Goal: Check status: Check status

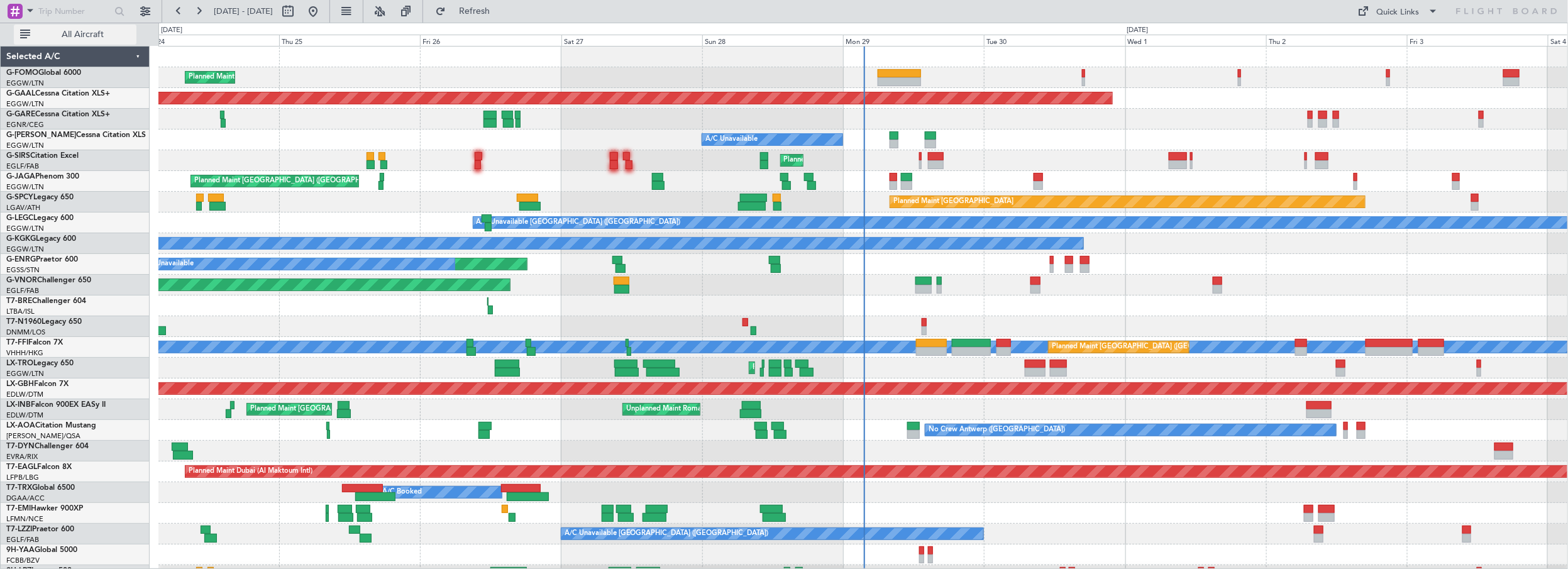
click at [104, 32] on span "All Aircraft" at bounding box center [83, 34] width 100 height 9
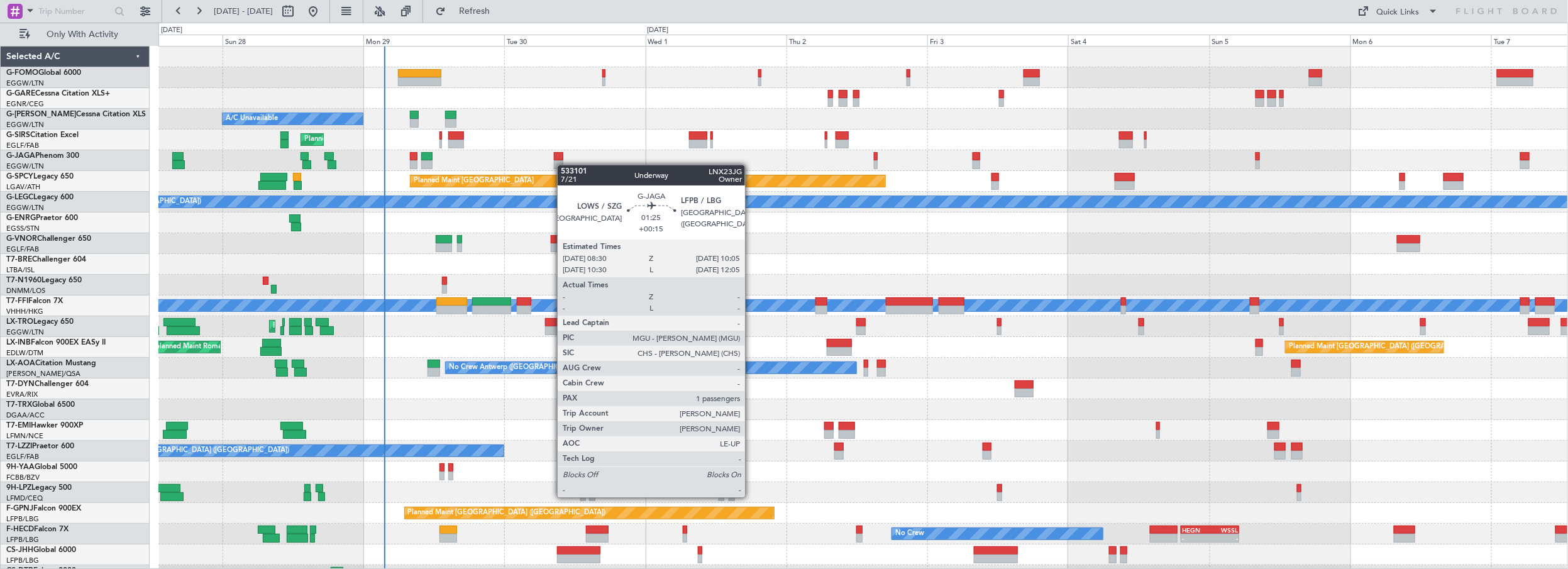
click at [561, 166] on div "A/C Unavailable Planned Maint [GEOGRAPHIC_DATA] ([GEOGRAPHIC_DATA]) Planned Mai…" at bounding box center [863, 316] width 1410 height 539
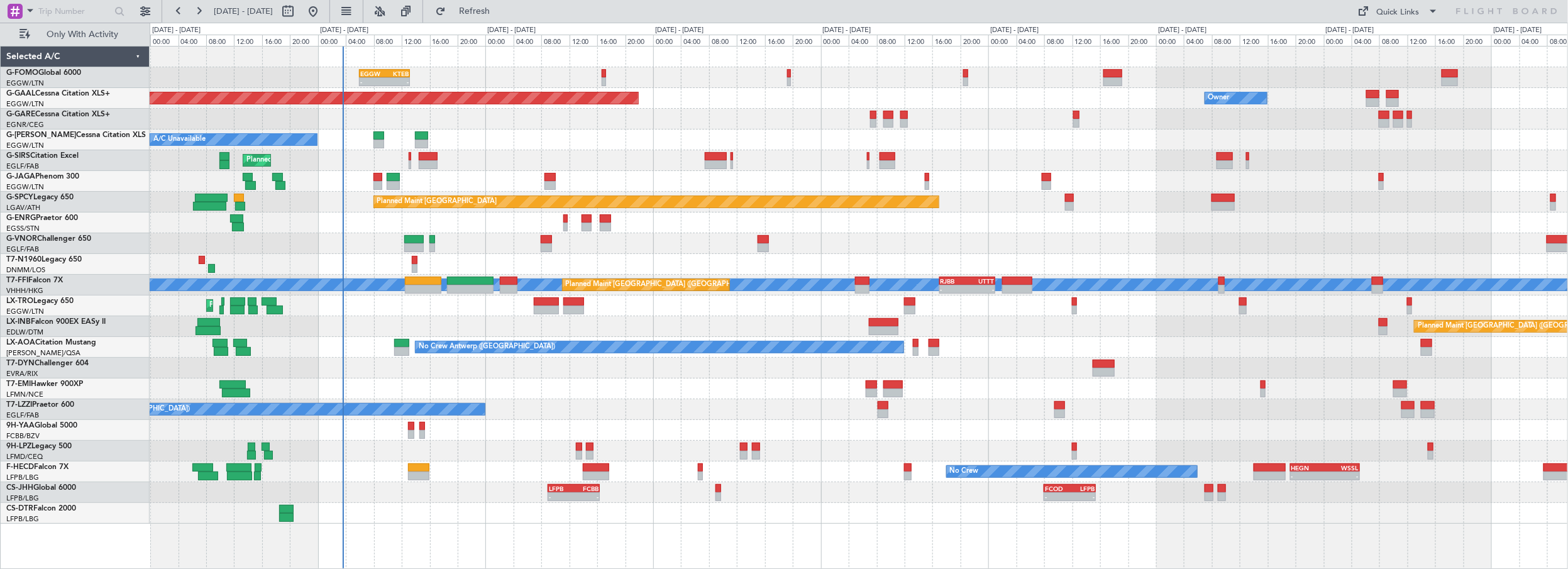
click at [454, 56] on div at bounding box center [859, 57] width 1418 height 21
click at [501, 11] on span "Refresh" at bounding box center [474, 11] width 53 height 9
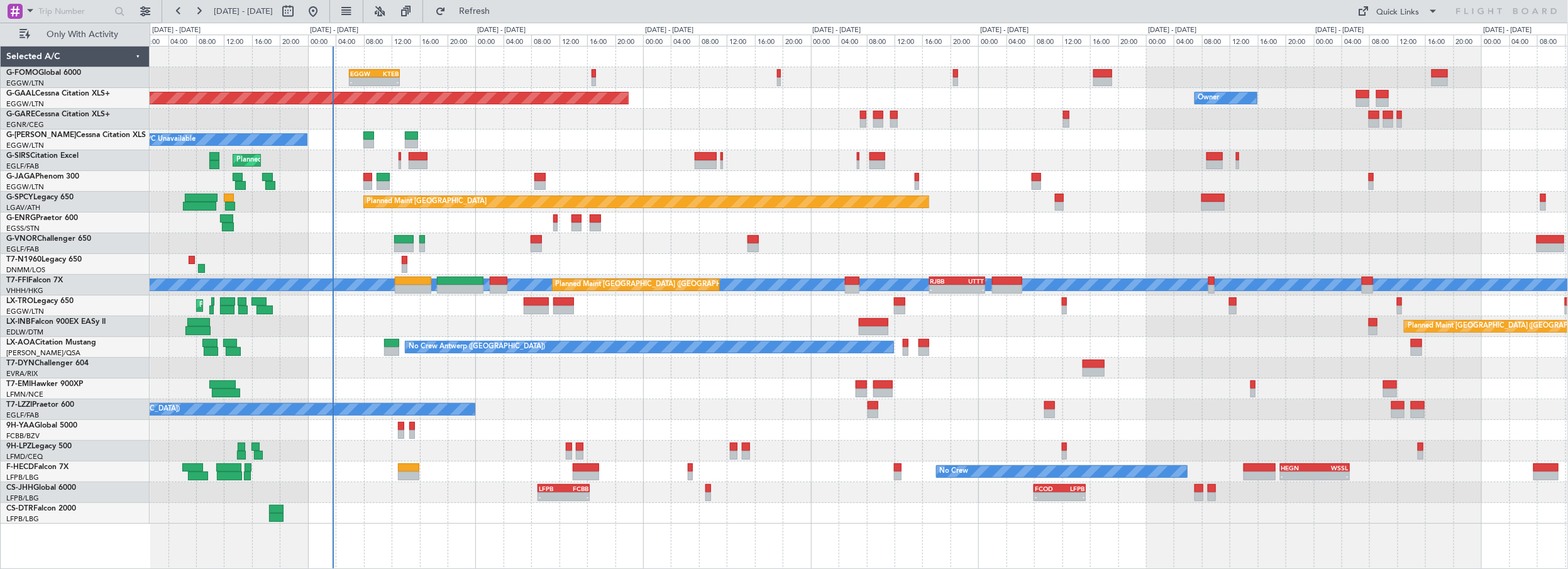
click at [572, 78] on div "- - EGGW 06:00 Z KTEB 13:15 Z" at bounding box center [859, 78] width 1418 height 21
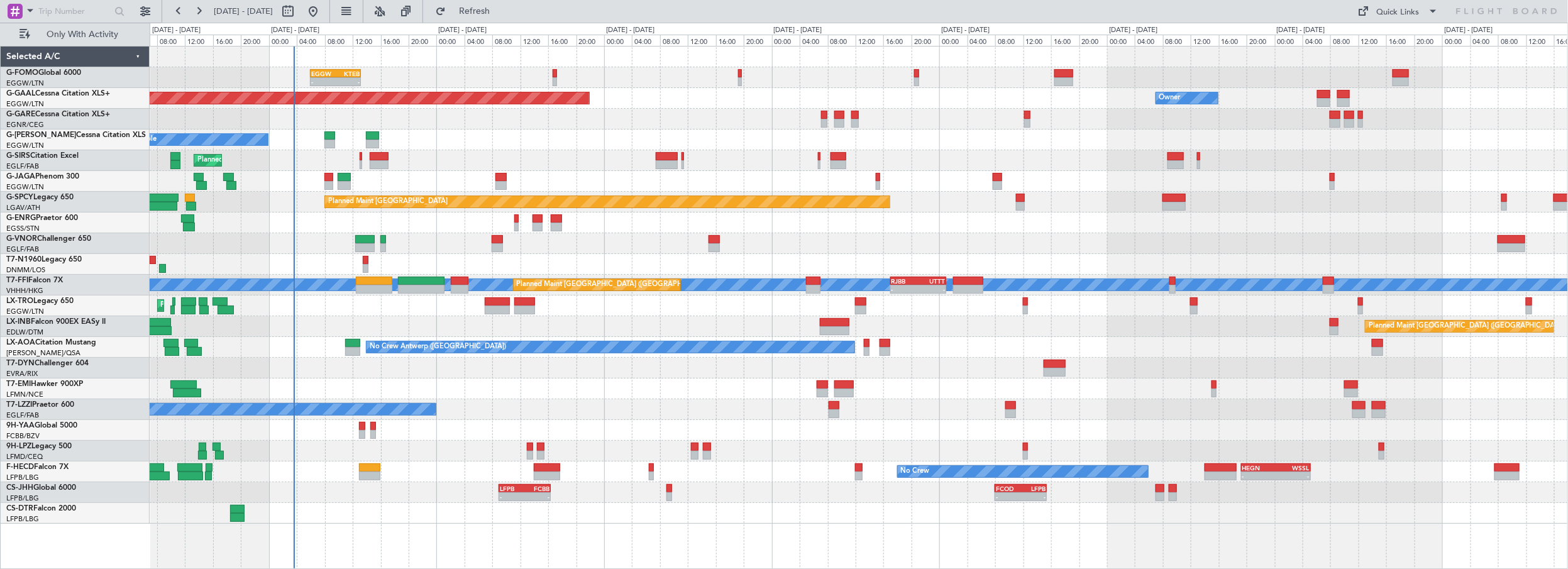
click at [491, 87] on div "- - EGGW 06:00 Z KTEB 13:15 Z Owner Planned [GEOGRAPHIC_DATA] A/C Unavailable P…" at bounding box center [859, 285] width 1418 height 477
click at [496, 7] on span "Refresh" at bounding box center [474, 11] width 53 height 9
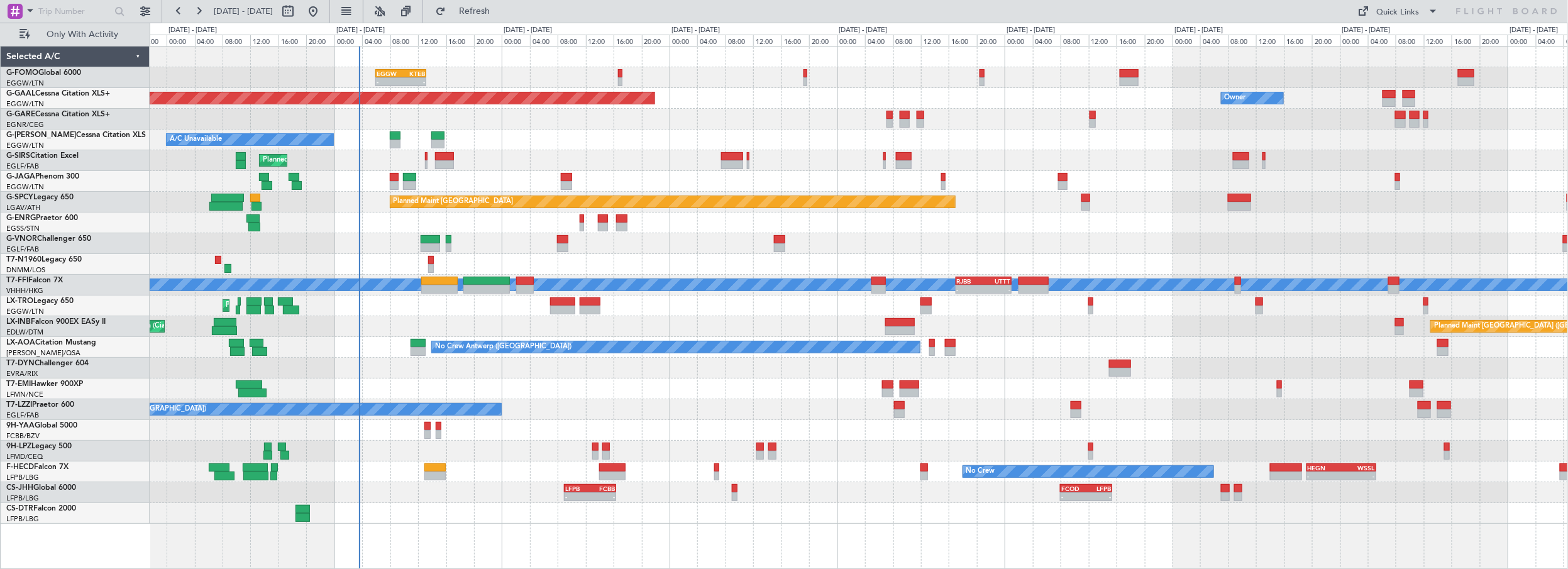
click at [617, 137] on div "A/C Unavailable" at bounding box center [859, 140] width 1418 height 21
click at [421, 335] on div "Planned Maint [GEOGRAPHIC_DATA] ([GEOGRAPHIC_DATA]) Unplanned Maint [GEOGRAPHIC…" at bounding box center [859, 327] width 1418 height 21
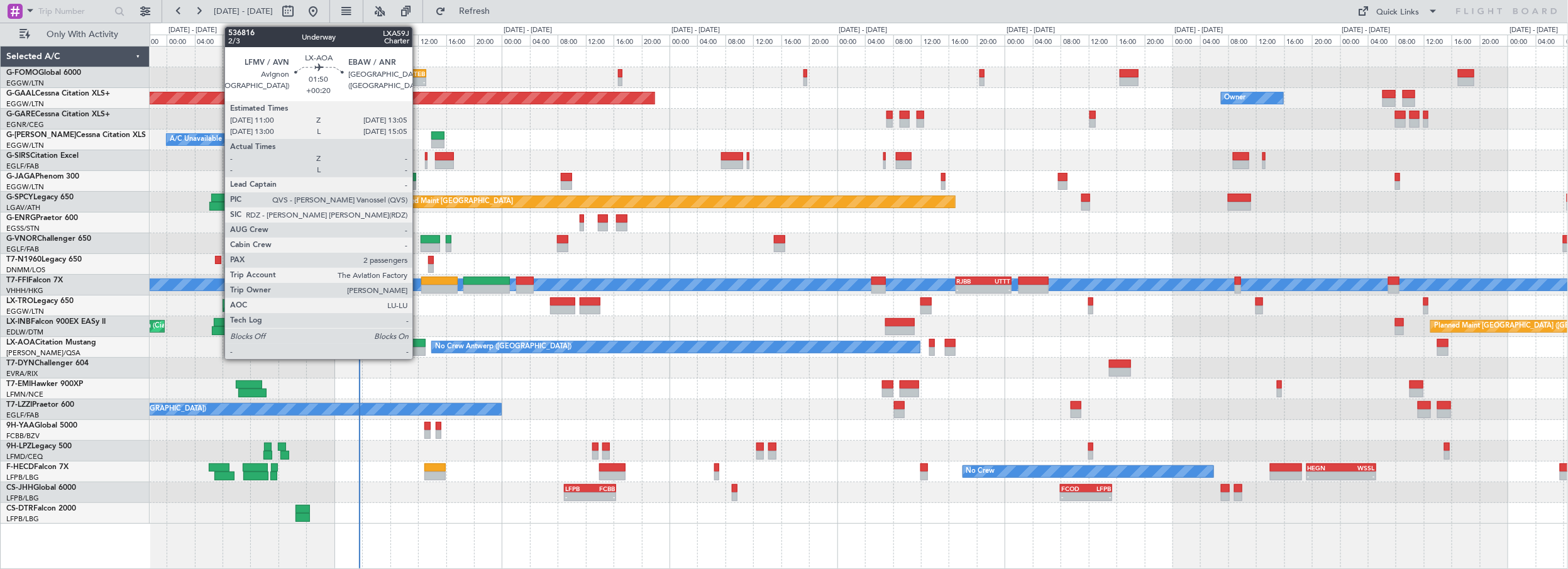
click at [419, 343] on div at bounding box center [418, 343] width 15 height 9
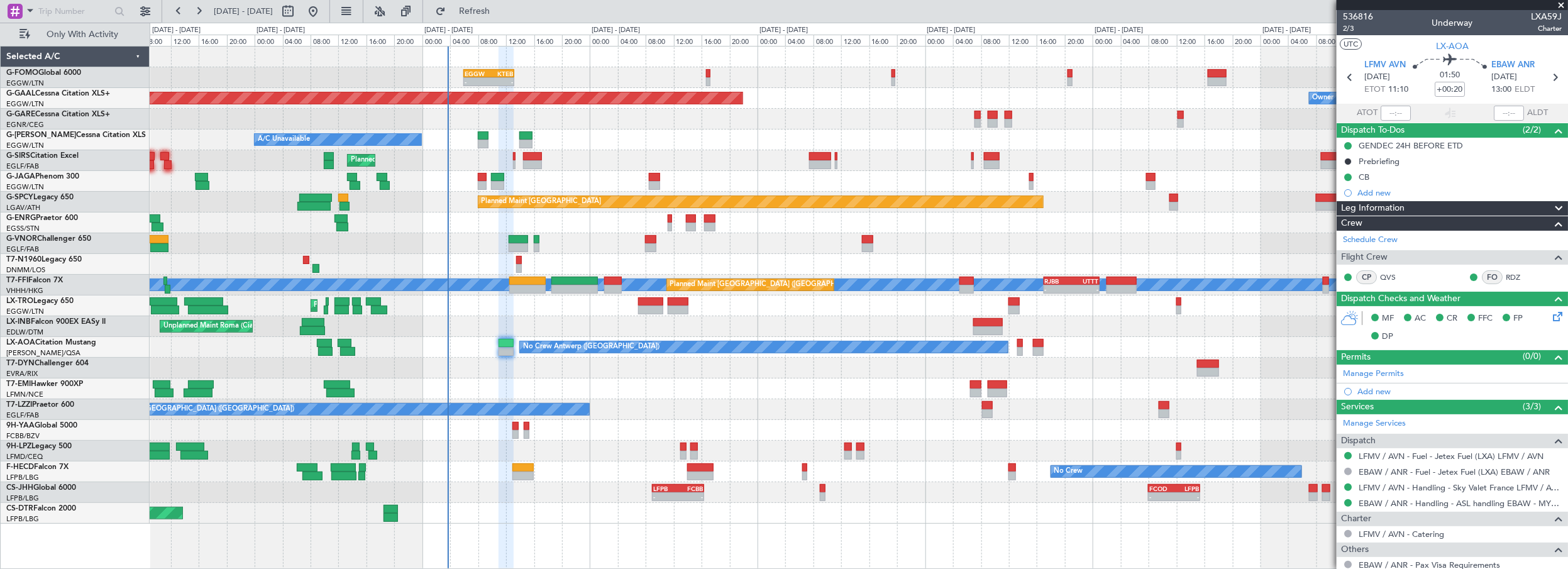
click at [641, 163] on div "- - EGGW 06:00 Z KTEB 13:15 Z Owner Planned [GEOGRAPHIC_DATA] A/C Unavailable P…" at bounding box center [859, 285] width 1418 height 477
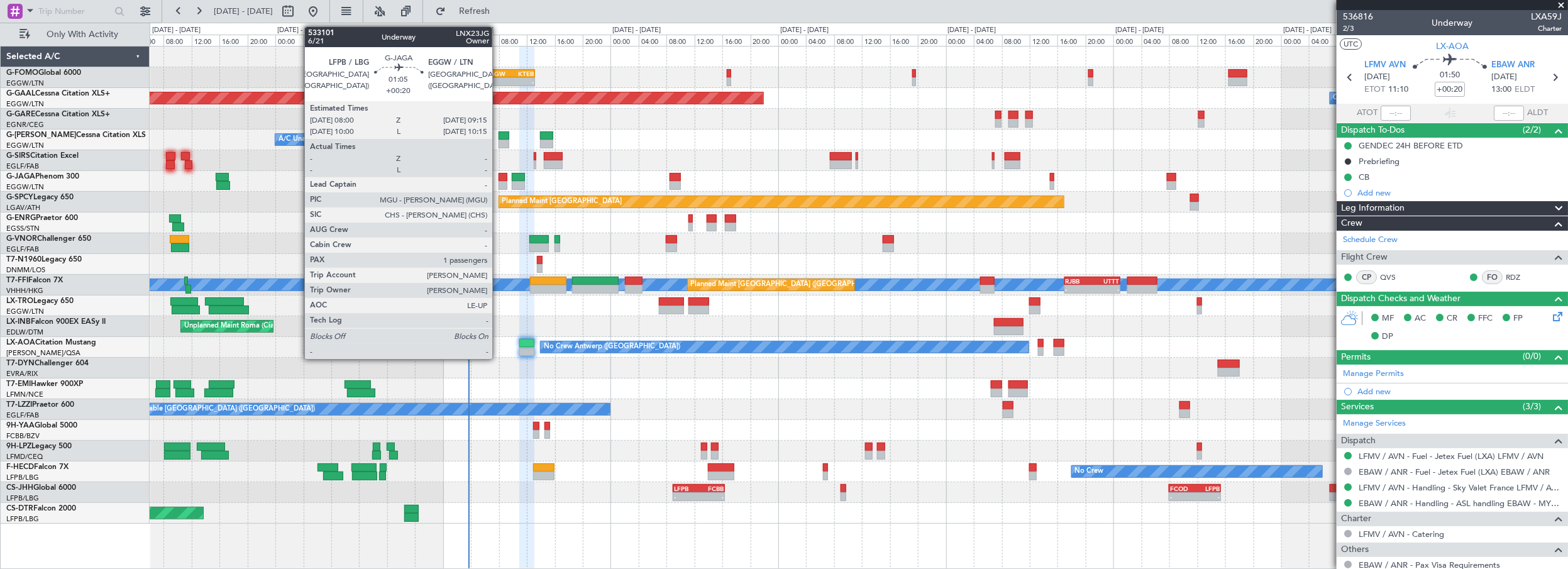
click at [499, 176] on div at bounding box center [503, 177] width 9 height 9
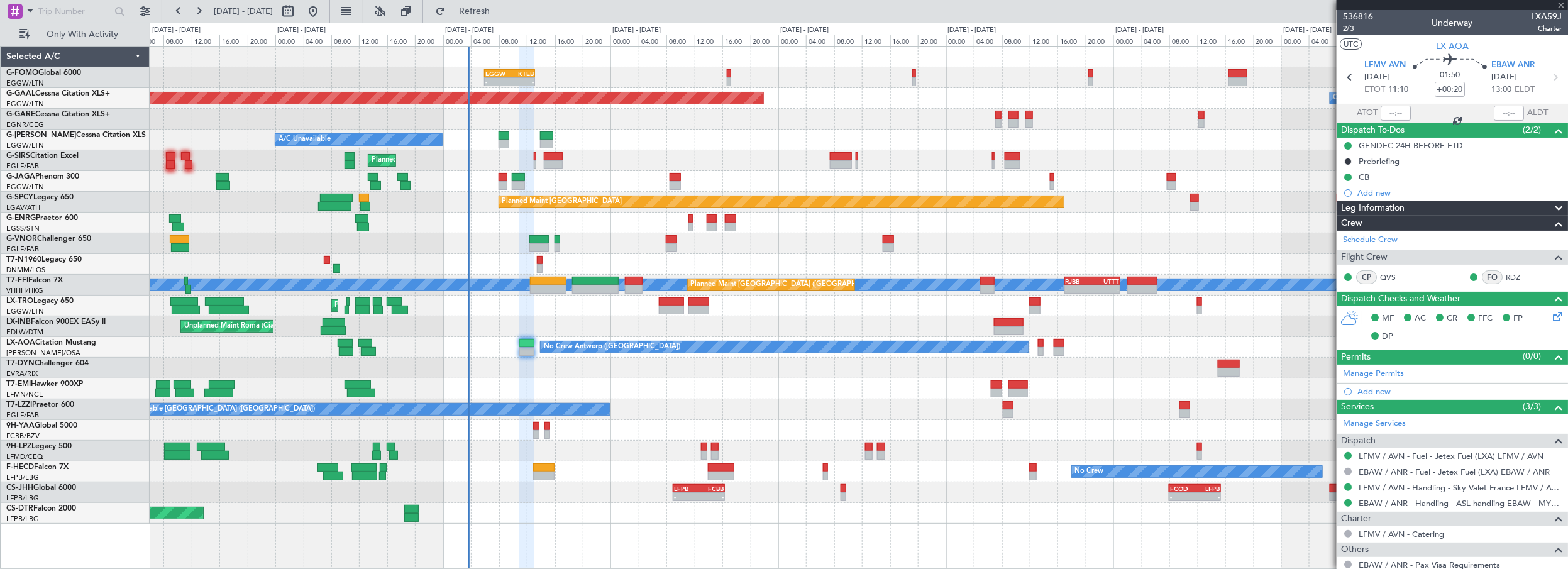
type input "1"
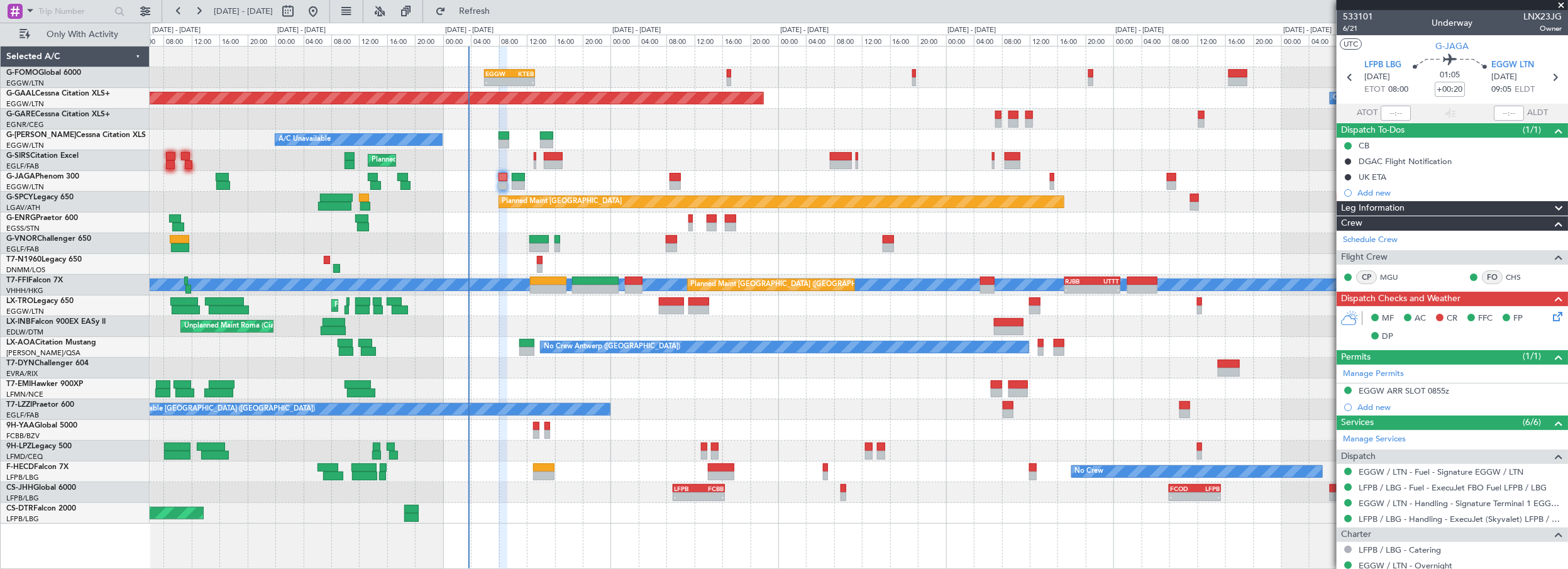
click at [1383, 206] on span "Leg Information" at bounding box center [1372, 208] width 64 height 14
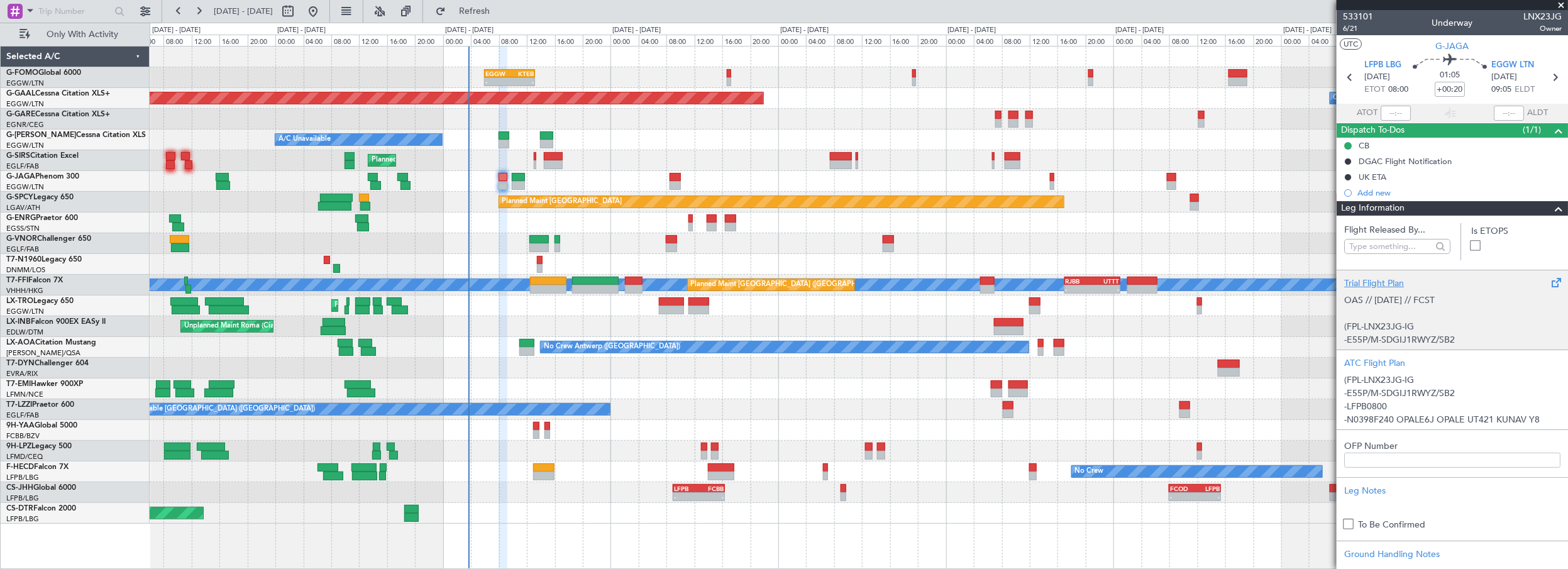
click at [1380, 277] on div "Trial Flight Plan" at bounding box center [1452, 283] width 216 height 13
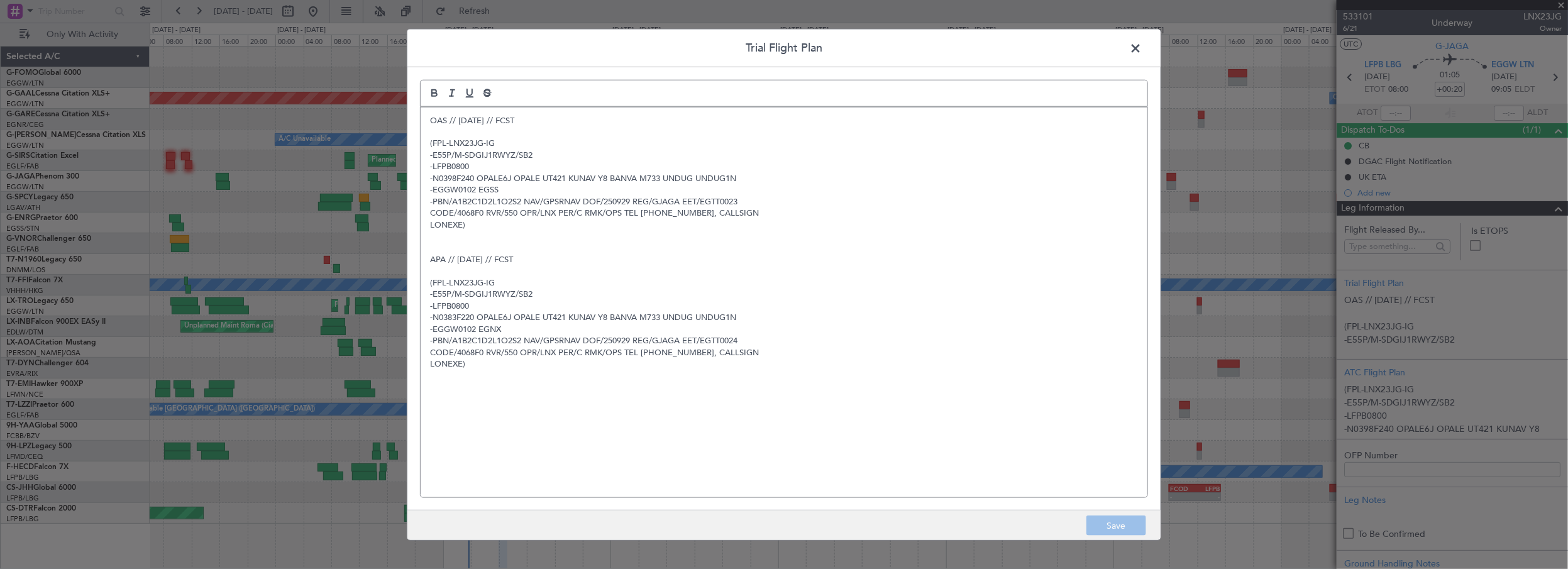
click at [495, 168] on p "-LFPB0800" at bounding box center [783, 166] width 708 height 11
click at [1141, 43] on span at bounding box center [1141, 51] width 0 height 25
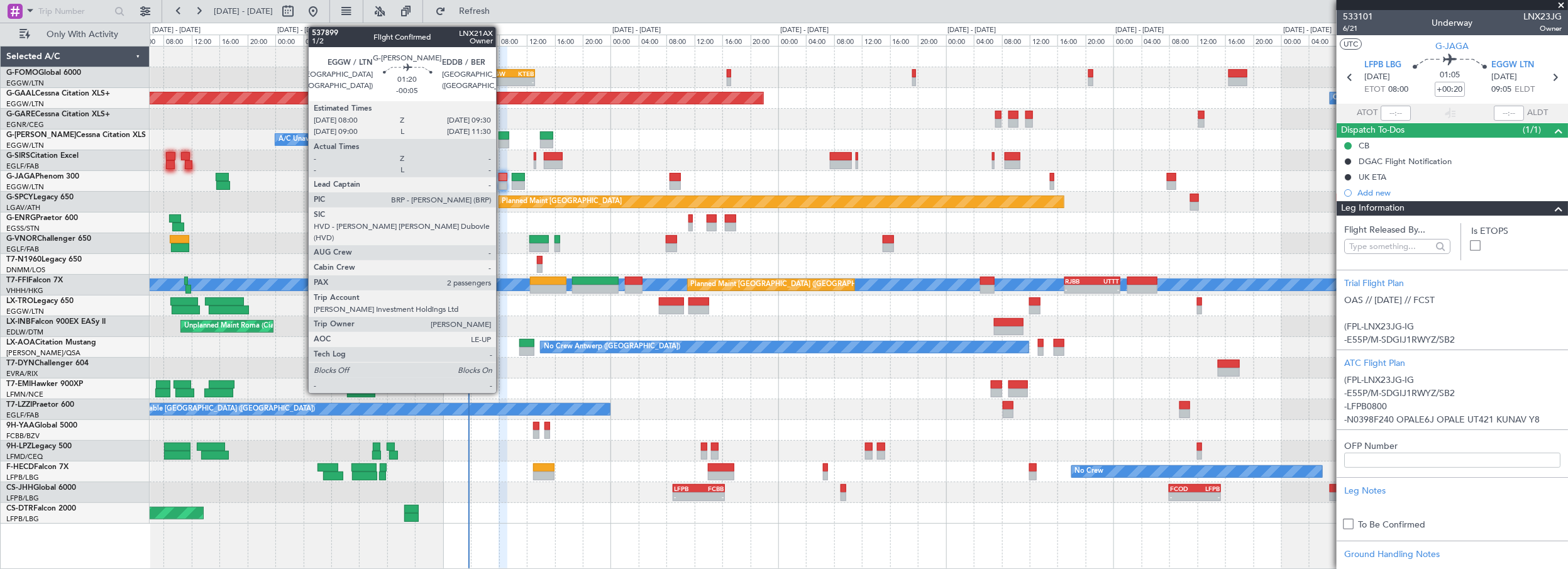
click at [501, 136] on div at bounding box center [504, 135] width 11 height 9
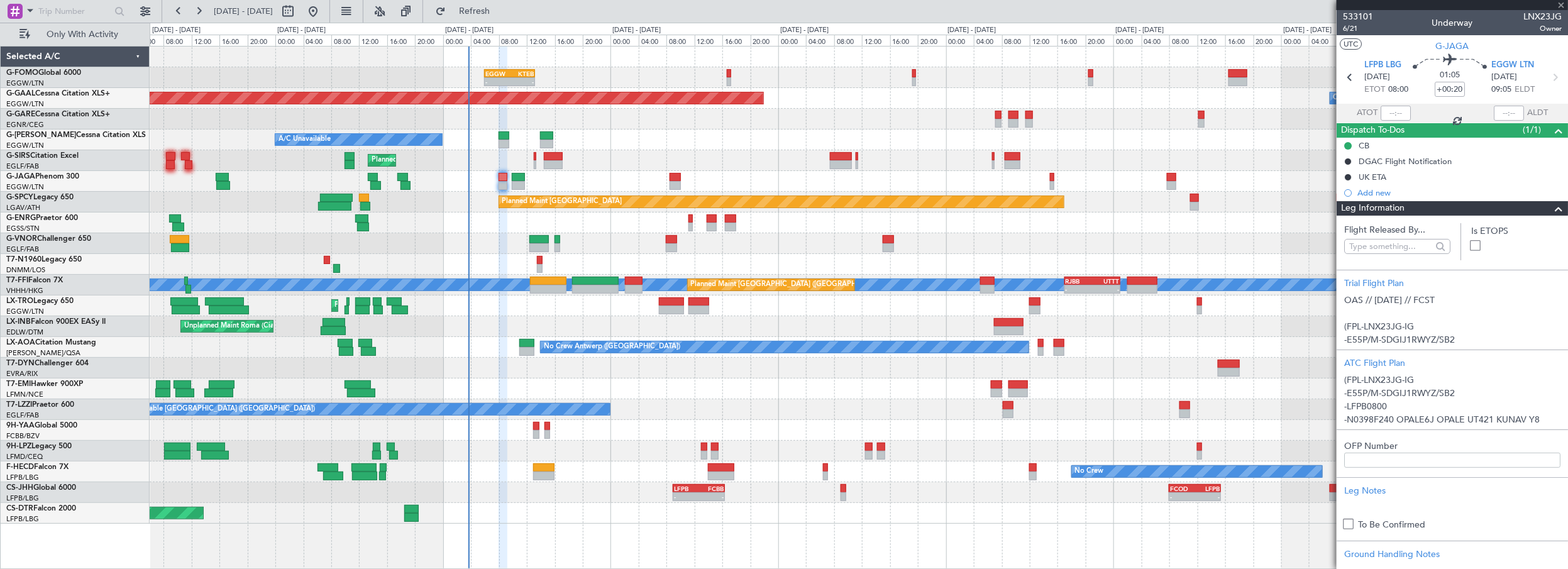
type input "-00:05"
type input "2"
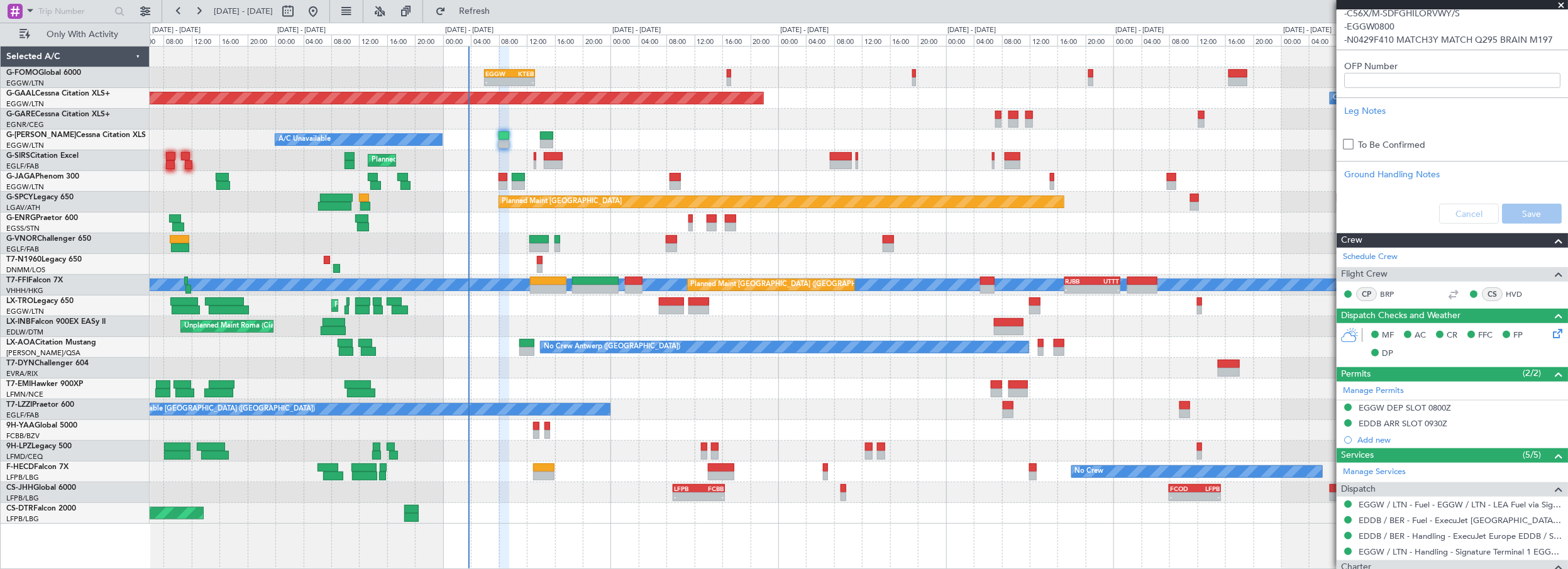
scroll to position [36, 0]
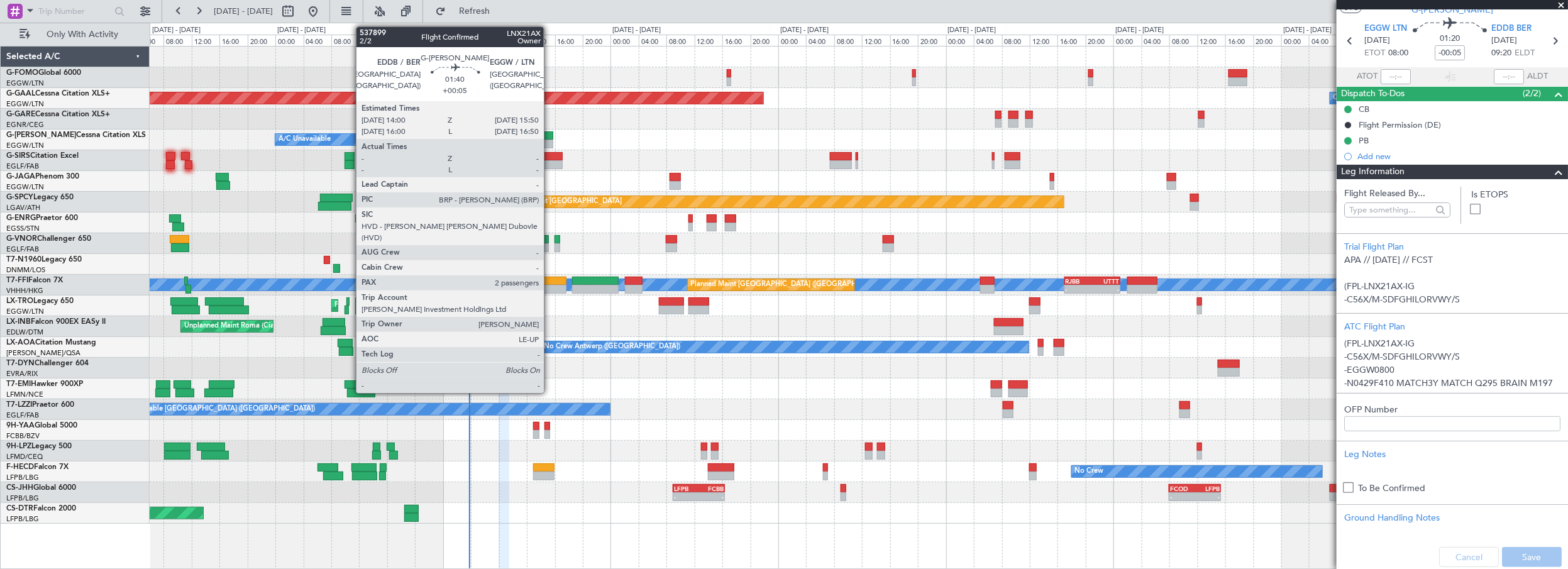
click at [550, 137] on div at bounding box center [547, 135] width 13 height 9
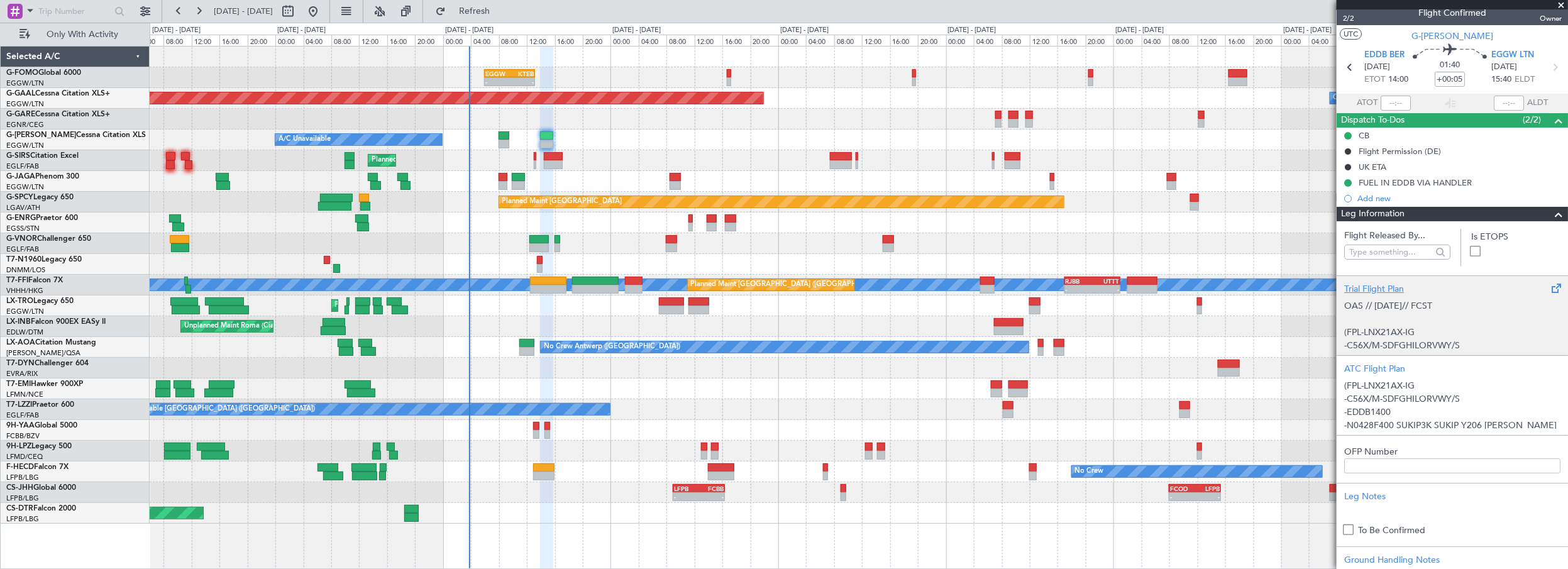
scroll to position [0, 0]
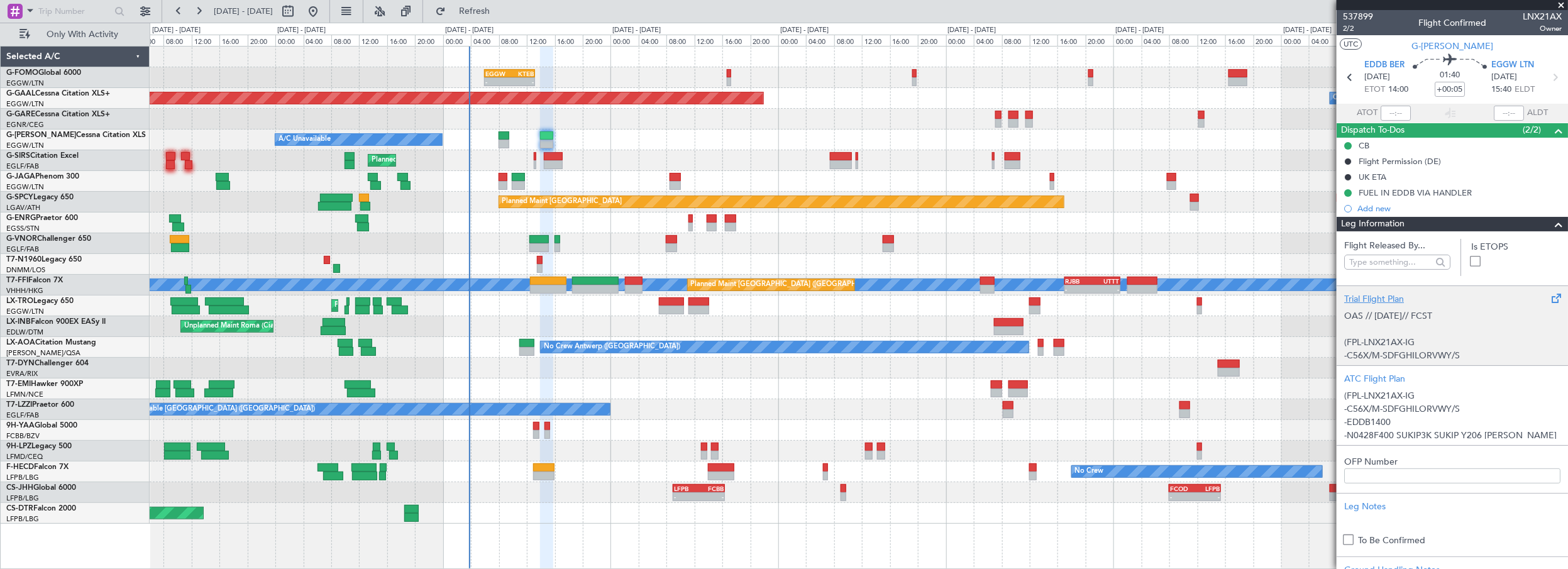
click at [587, 135] on div "A/C Unavailable" at bounding box center [859, 140] width 1418 height 21
click at [549, 129] on div "A/C Unavailable" at bounding box center [859, 140] width 1418 height 21
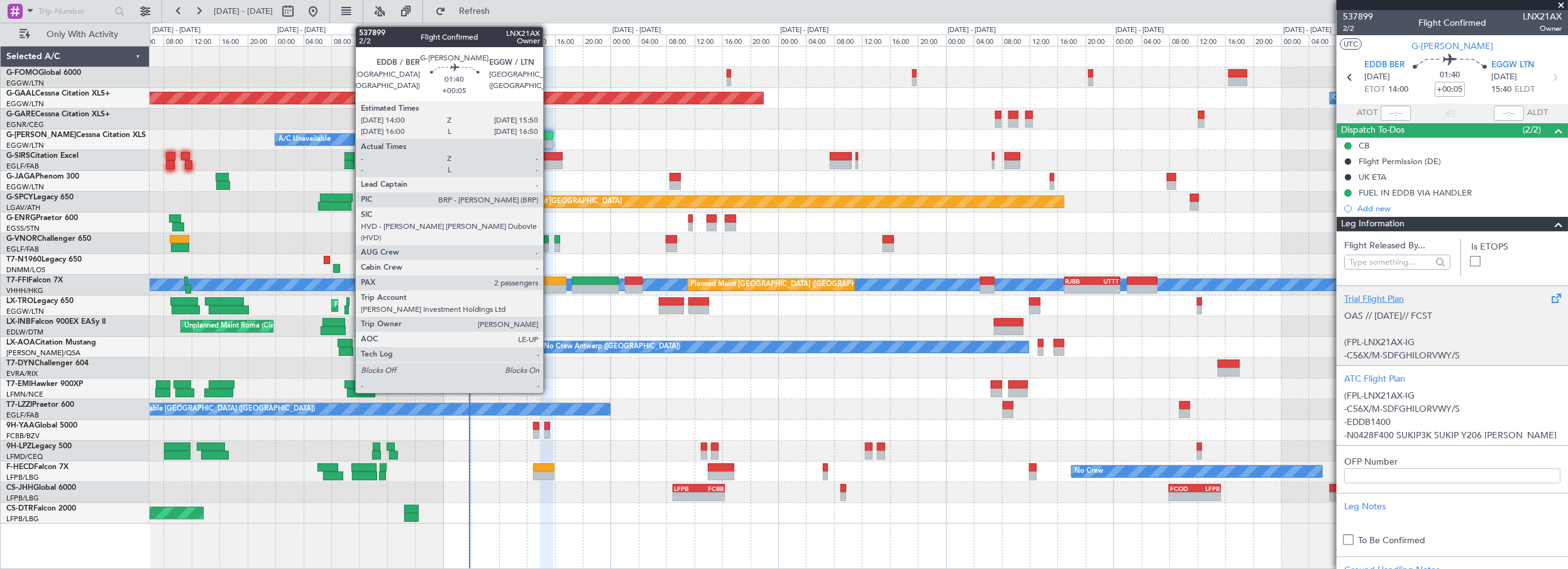
click at [549, 133] on div at bounding box center [547, 135] width 13 height 9
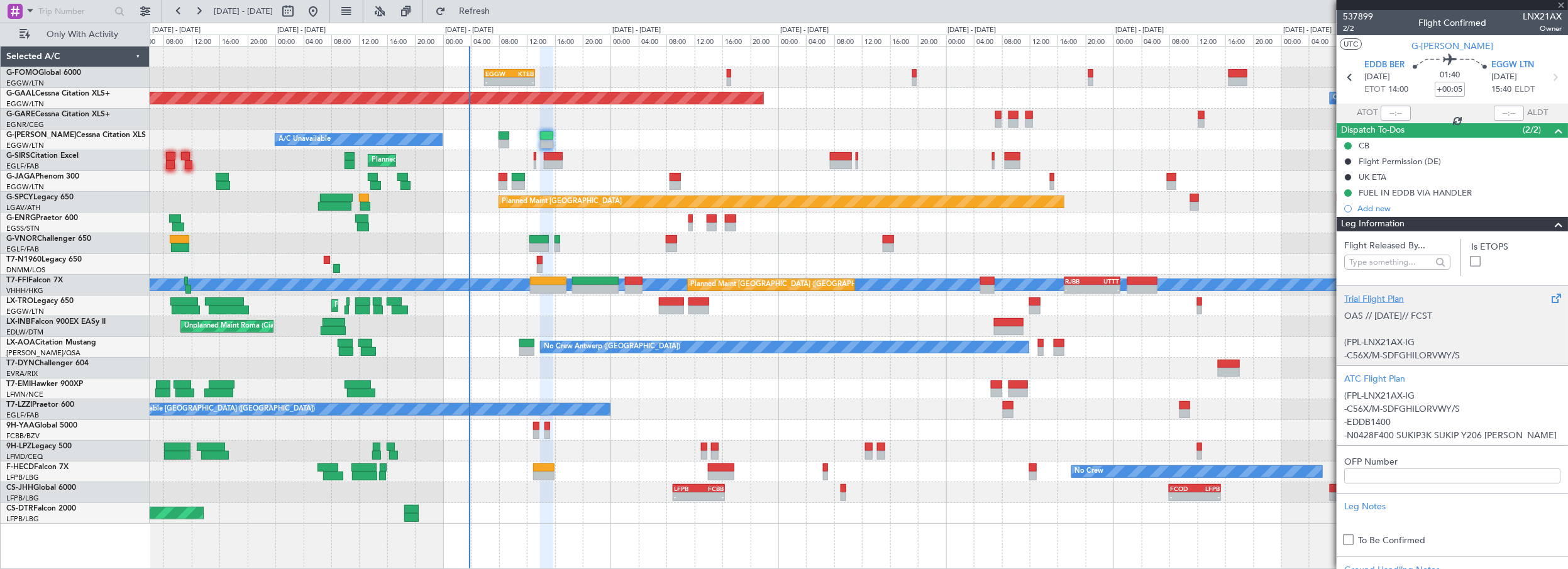
click at [1552, 219] on span at bounding box center [1558, 224] width 15 height 15
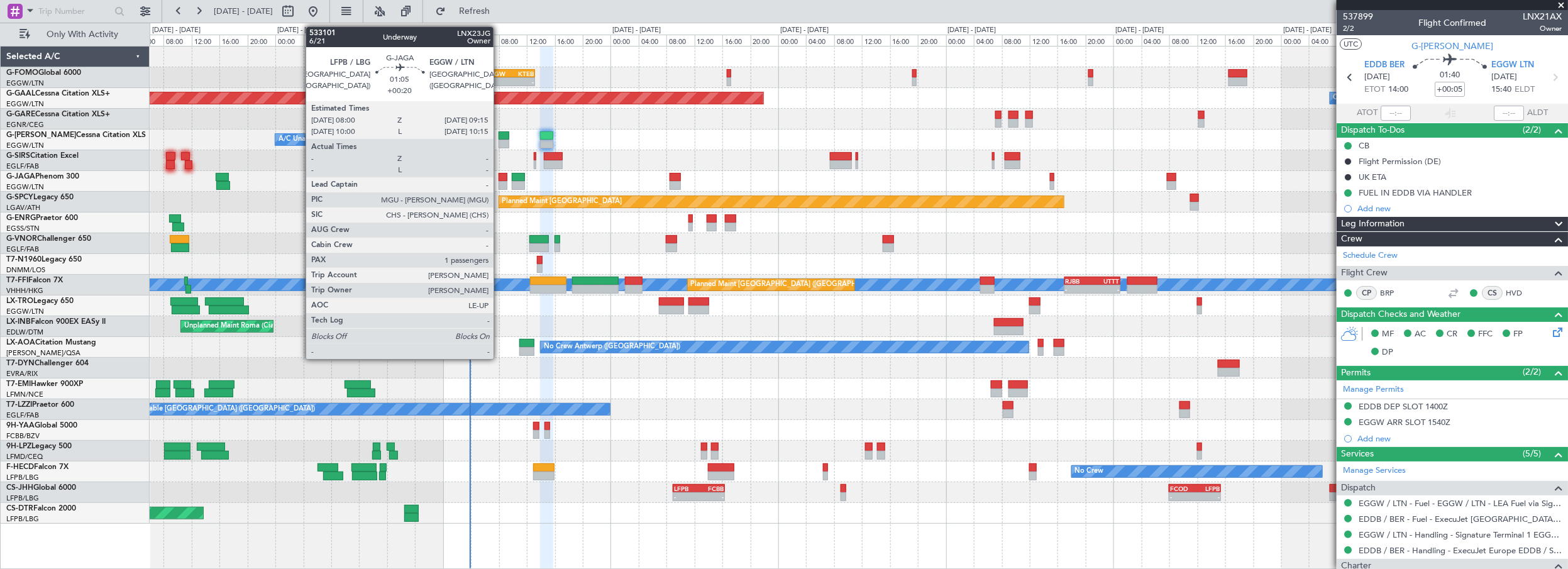
click at [499, 175] on div at bounding box center [503, 177] width 9 height 9
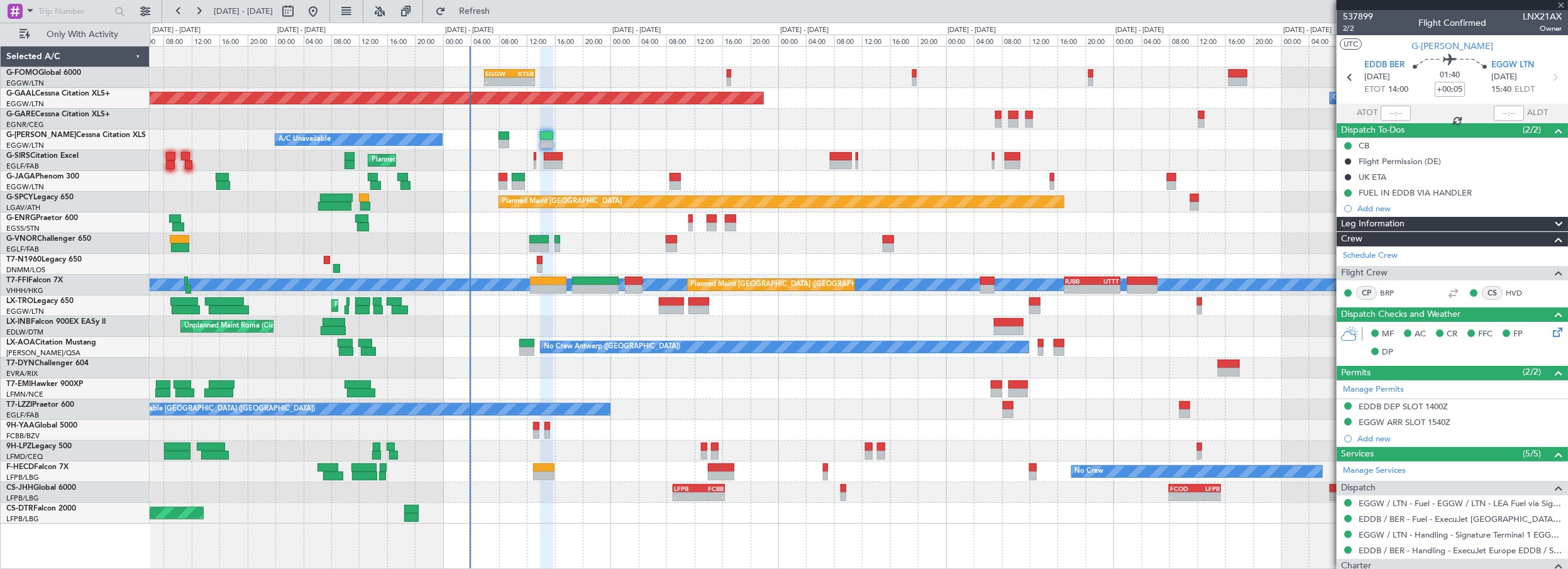
type input "+00:20"
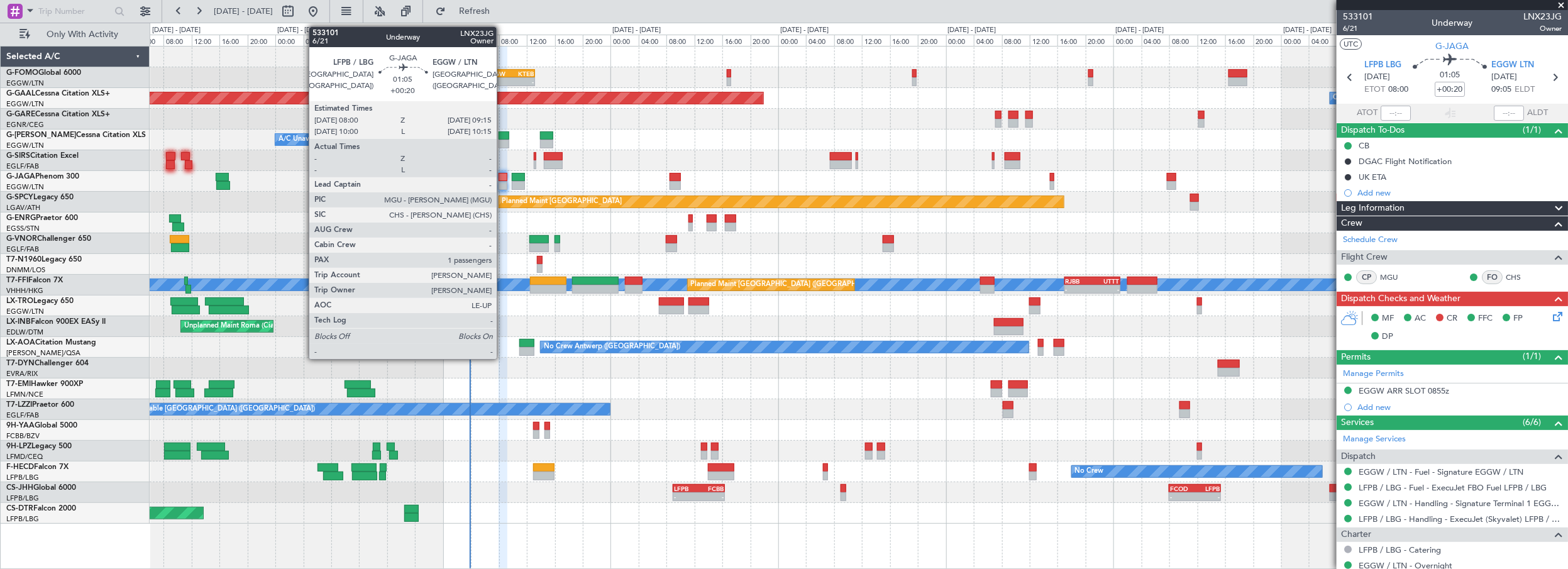
click at [501, 177] on div at bounding box center [503, 177] width 9 height 9
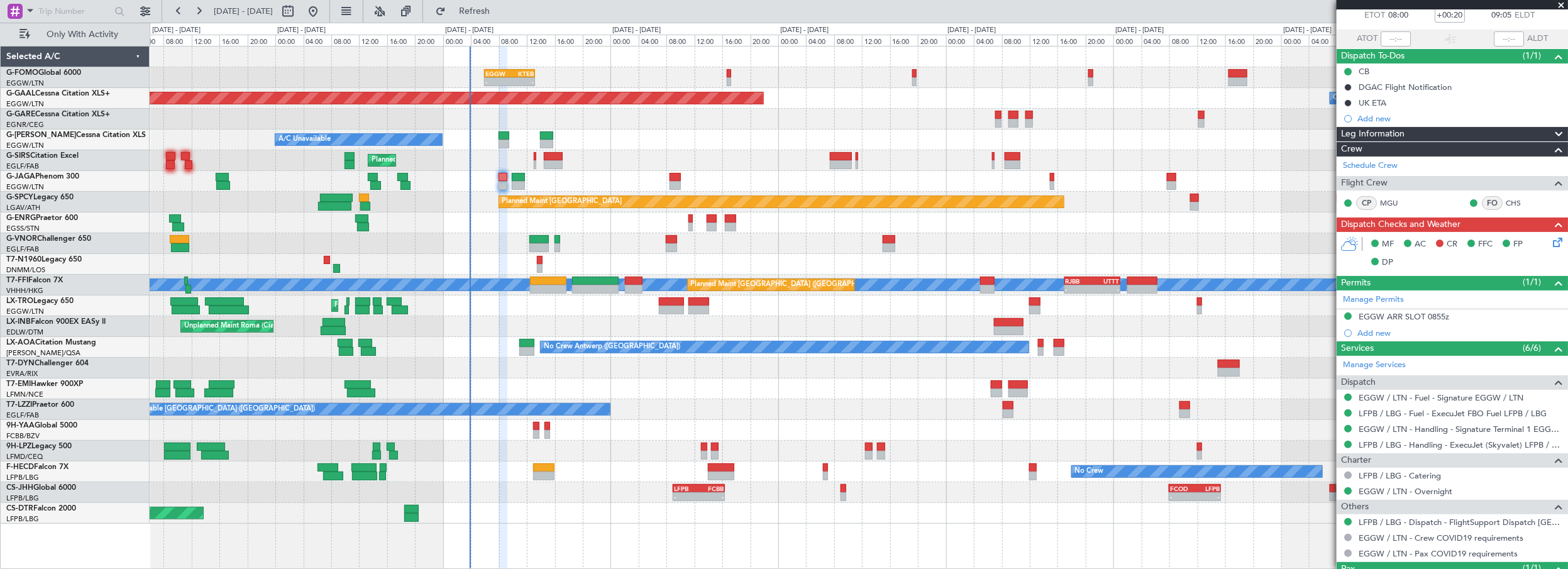
scroll to position [127, 0]
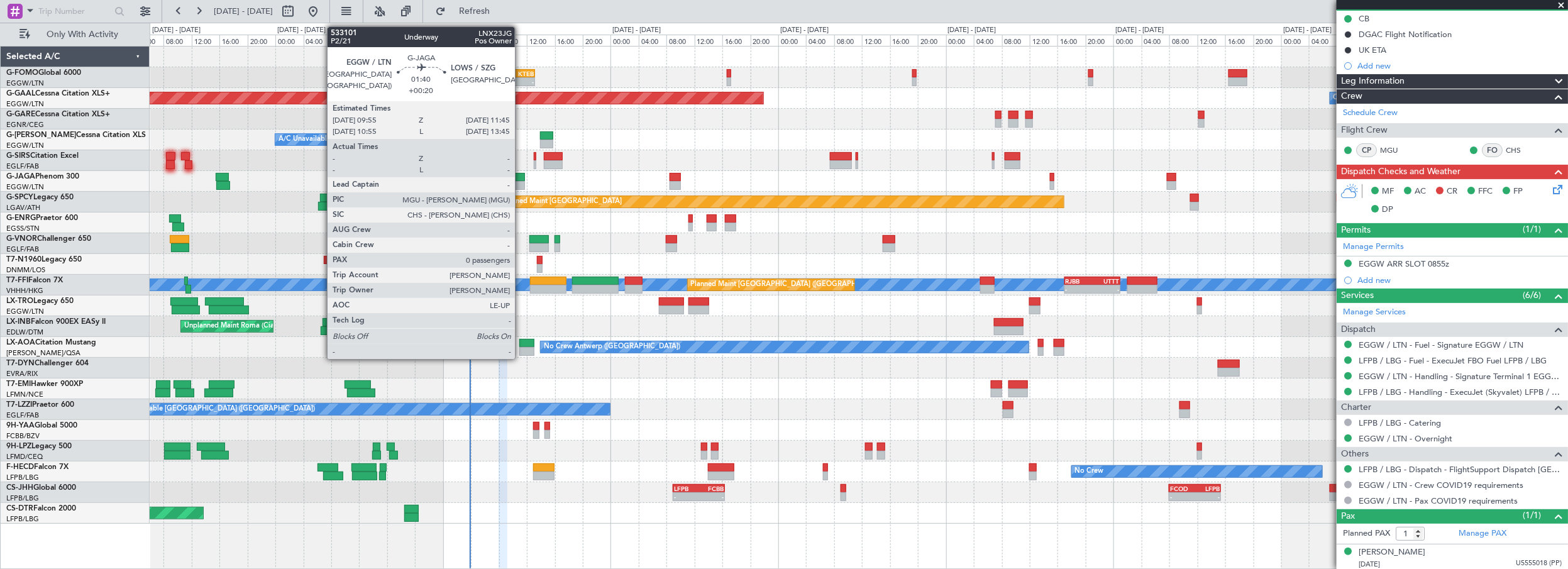
click at [521, 180] on div at bounding box center [519, 177] width 13 height 9
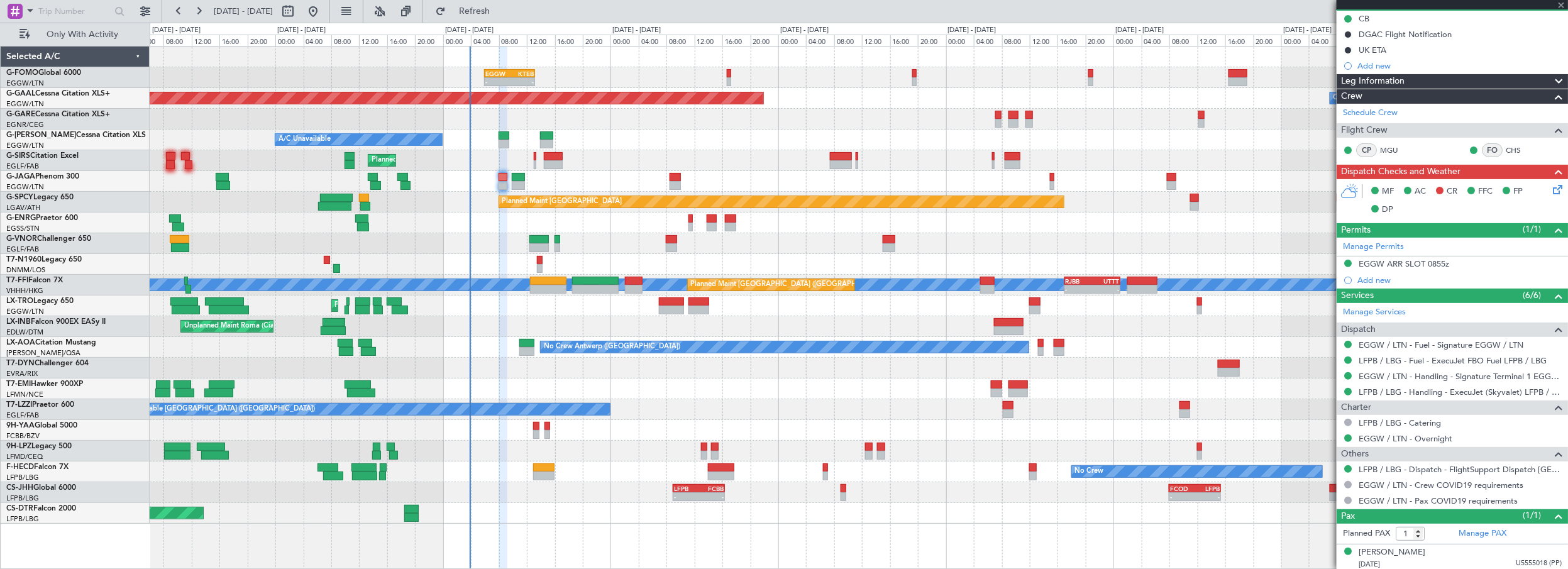
type input "0"
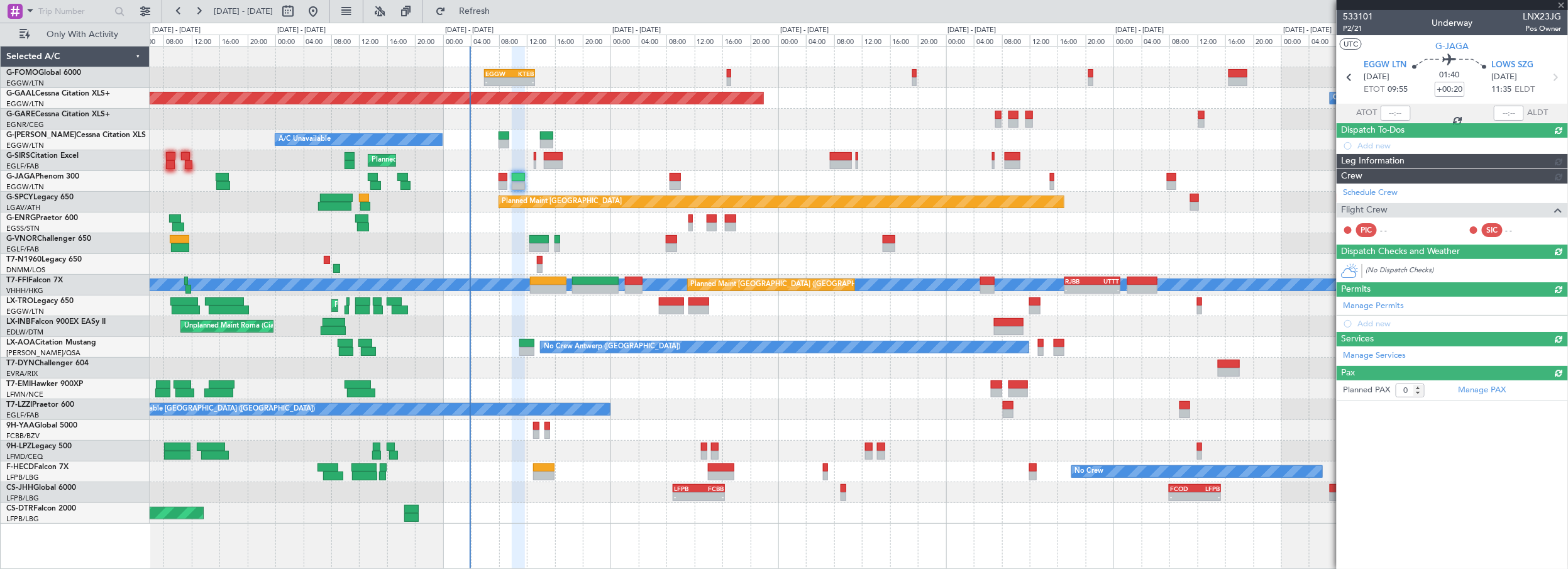
scroll to position [0, 0]
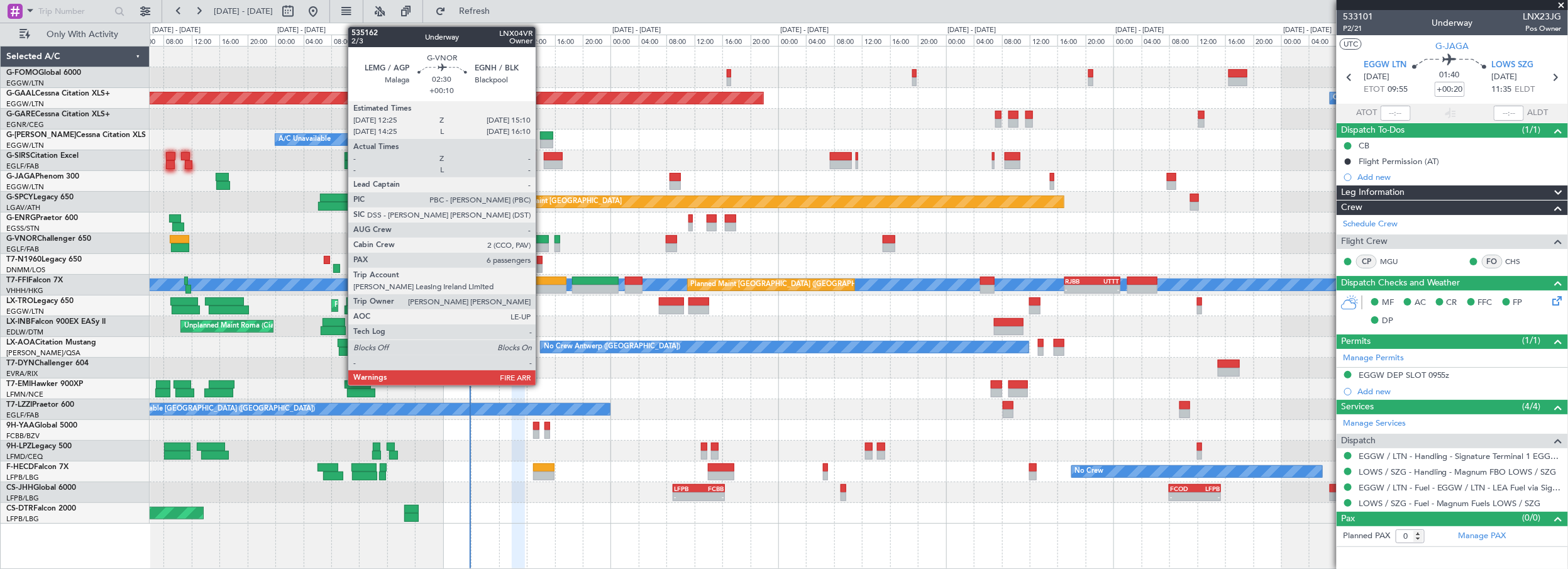
click at [542, 239] on div at bounding box center [539, 239] width 20 height 9
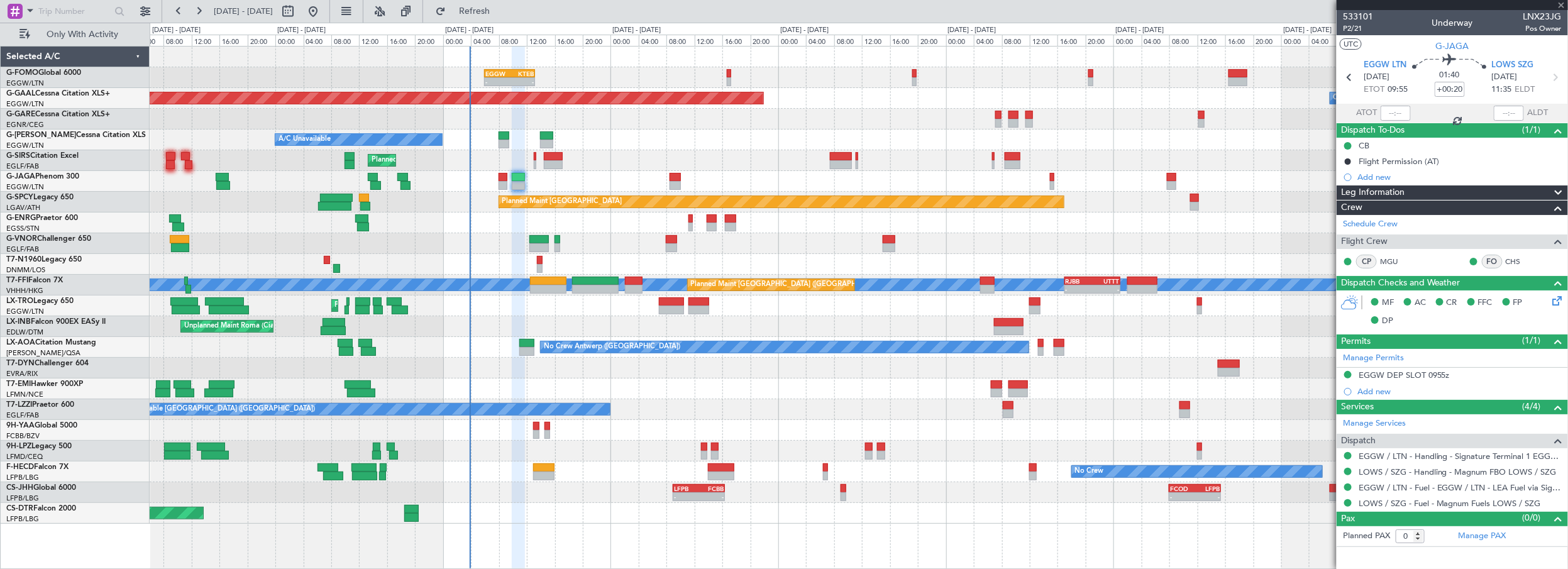
type input "+00:10"
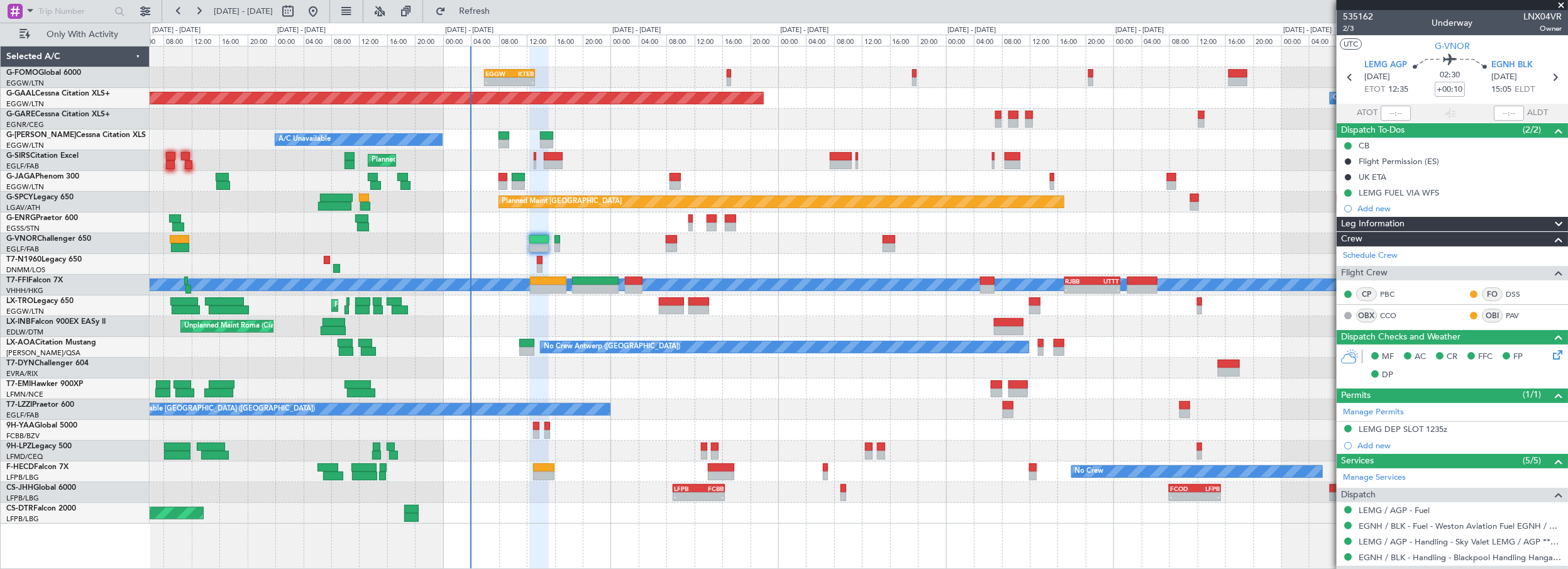
click at [595, 240] on div "Planned Maint [GEOGRAPHIC_DATA] ([GEOGRAPHIC_DATA])" at bounding box center [859, 244] width 1418 height 21
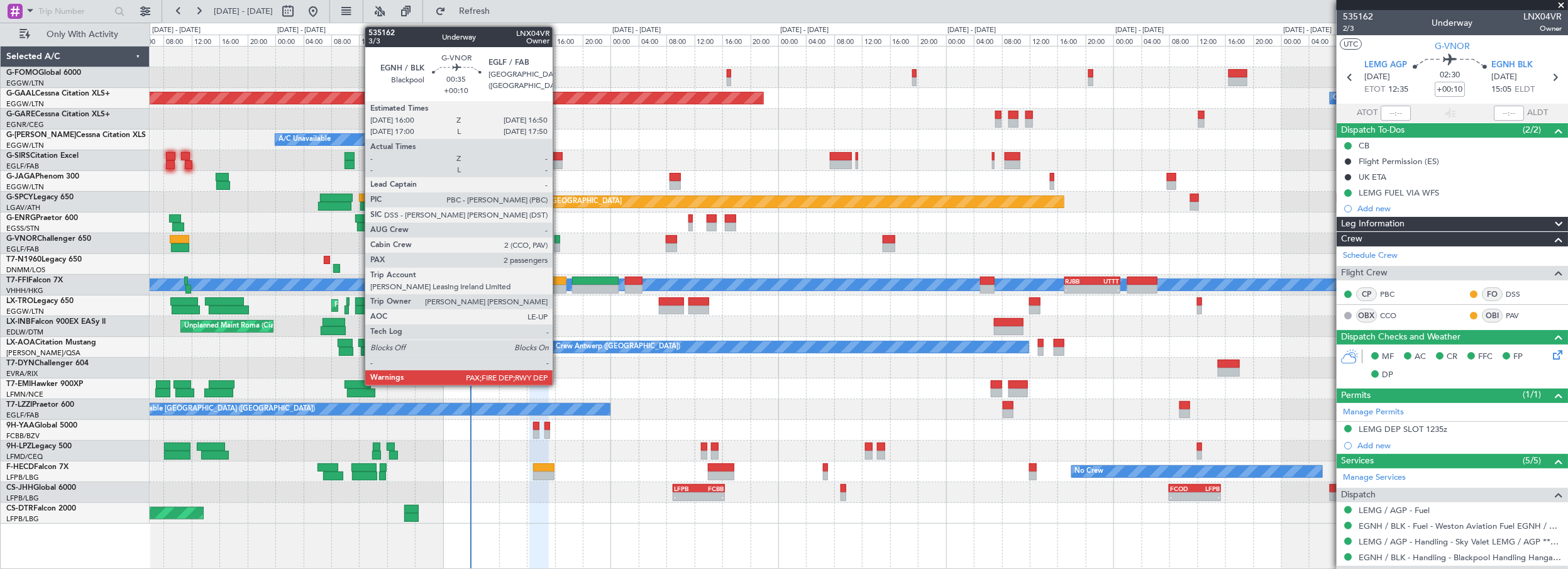
click at [559, 240] on div at bounding box center [558, 239] width 7 height 9
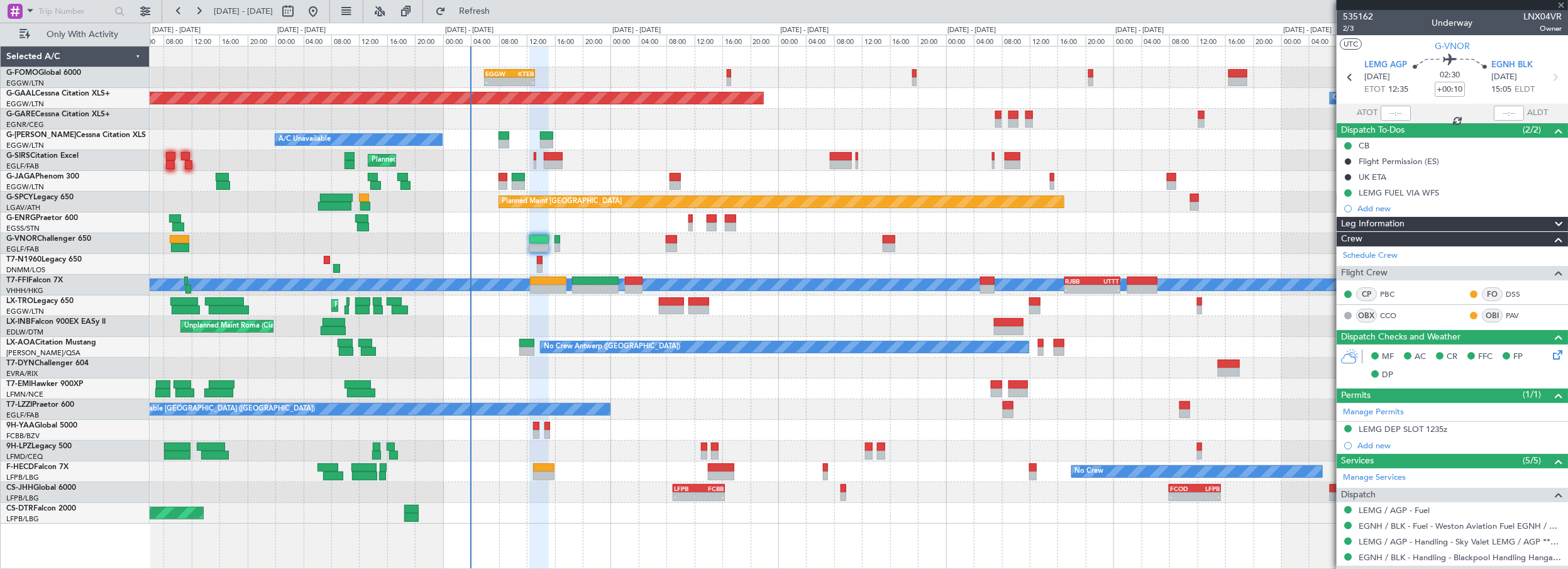
type input "2"
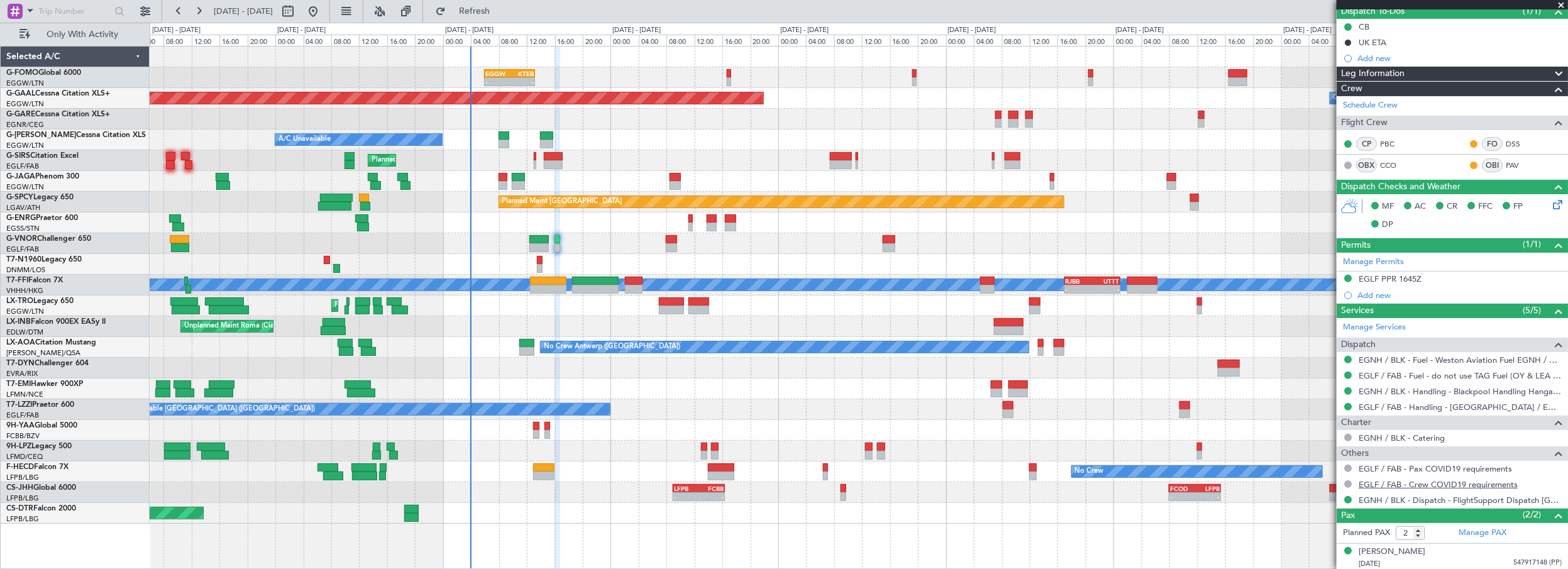
scroll to position [147, 0]
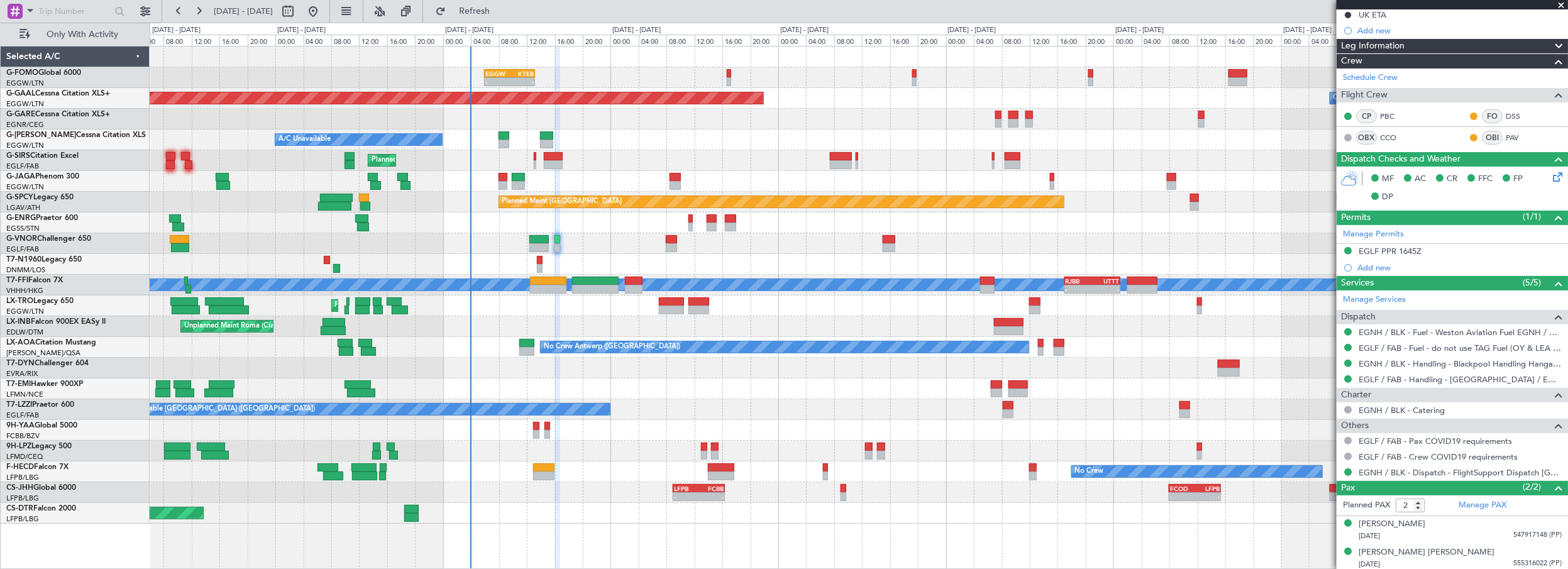
click at [616, 239] on div "Planned Maint [GEOGRAPHIC_DATA] ([GEOGRAPHIC_DATA])" at bounding box center [859, 244] width 1418 height 21
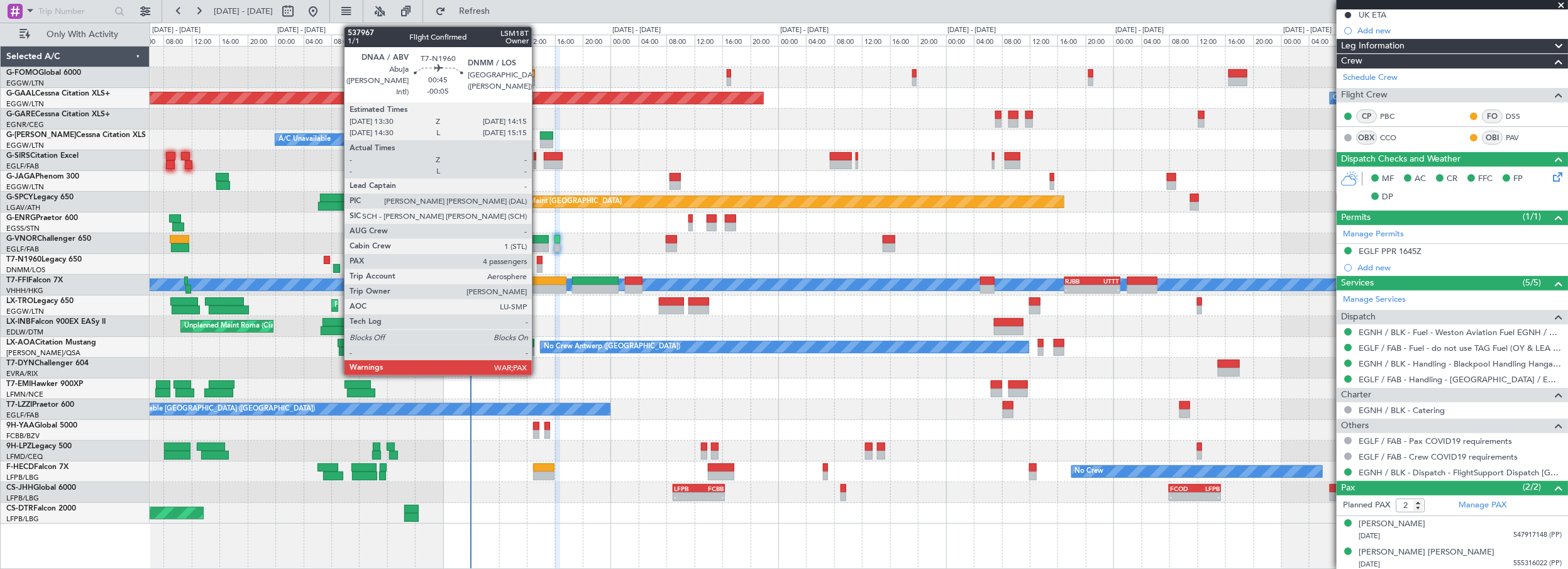
click at [538, 259] on div at bounding box center [540, 260] width 6 height 9
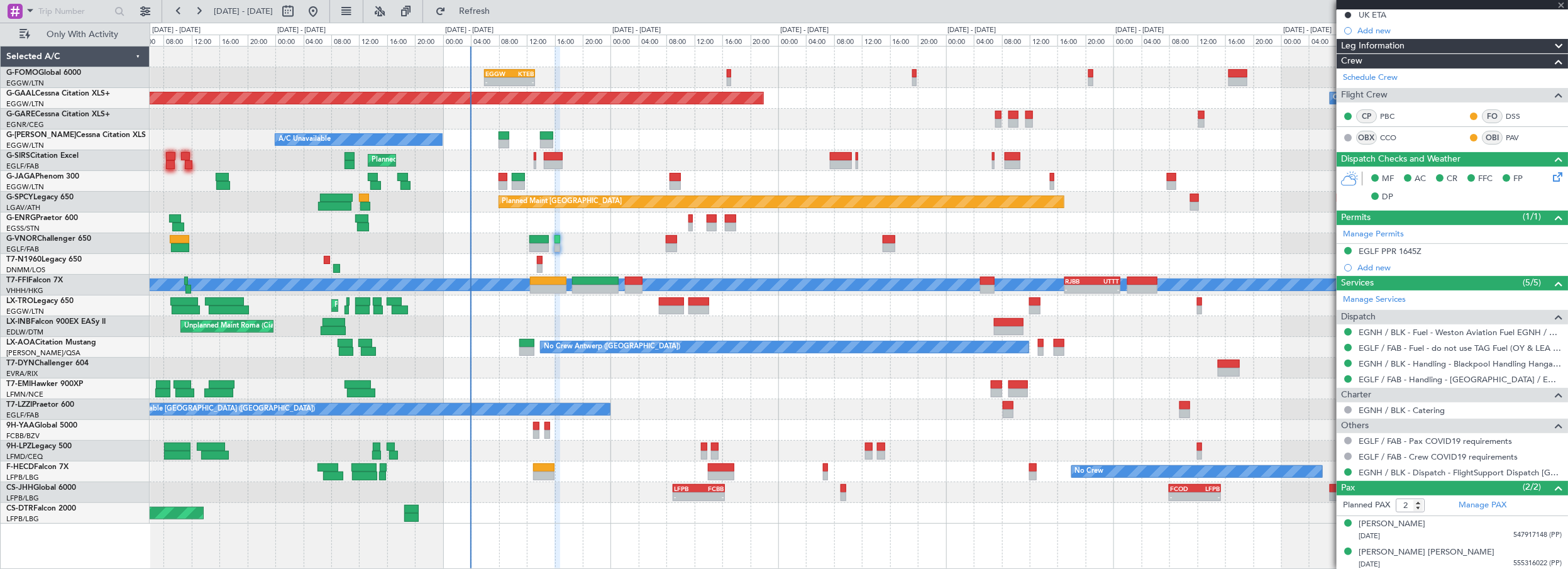
type input "-00:05"
type input "4"
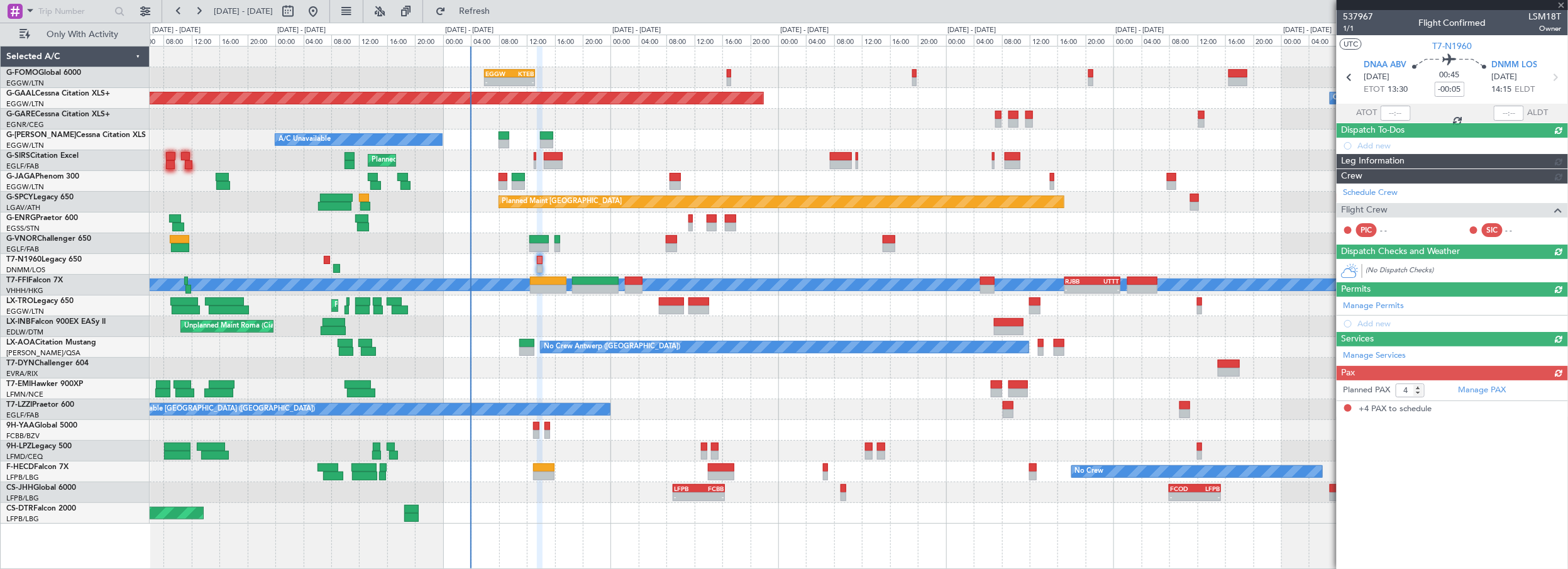
scroll to position [0, 0]
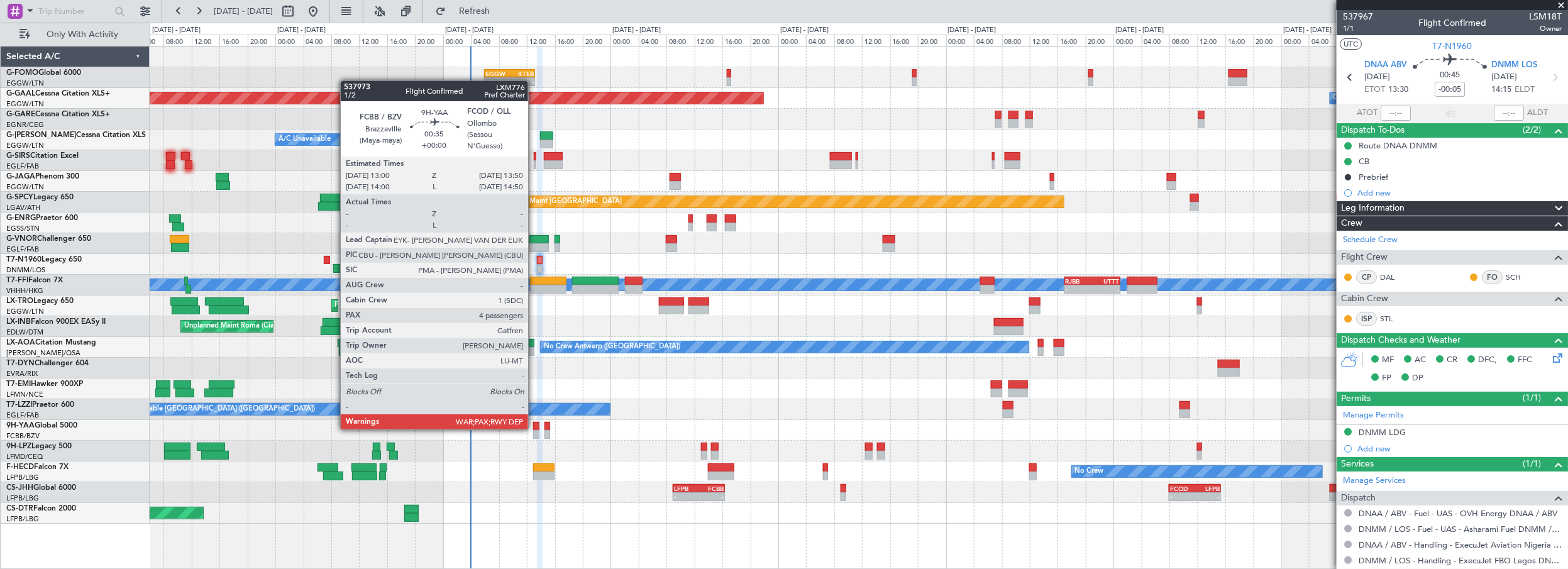
click at [534, 428] on div at bounding box center [536, 426] width 7 height 9
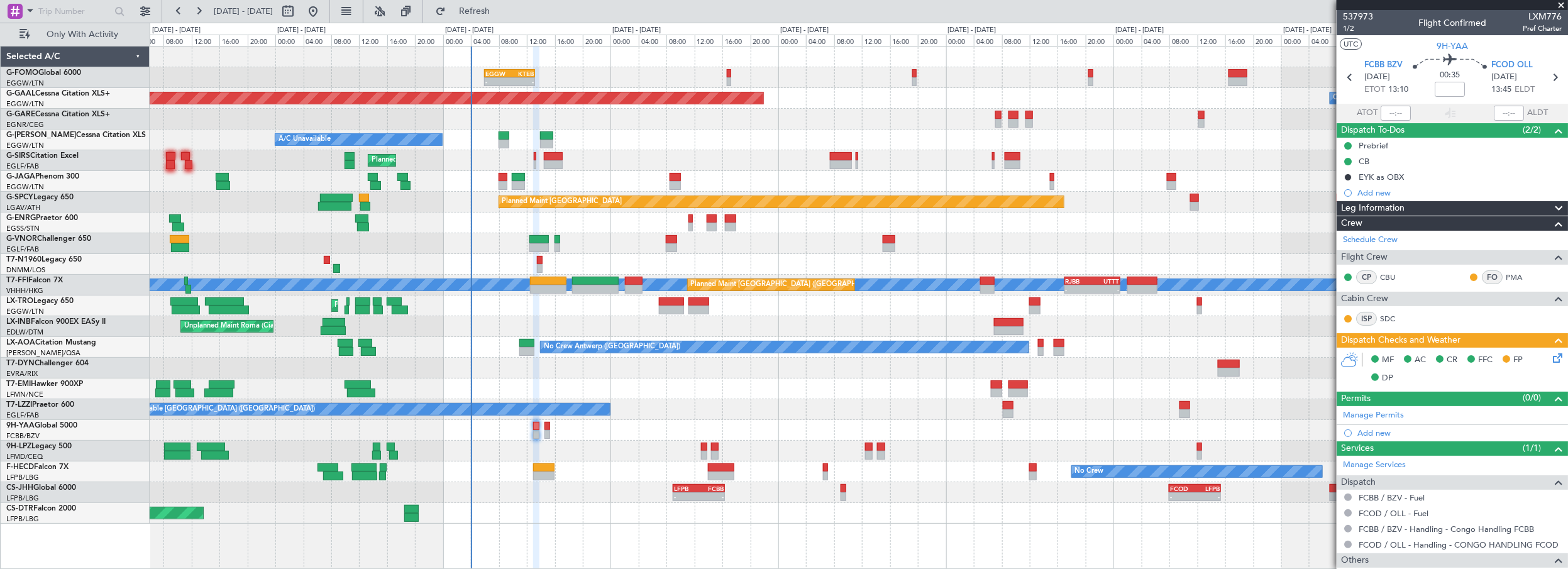
click at [551, 467] on div at bounding box center [543, 467] width 22 height 9
type input "+00:15"
type input "1"
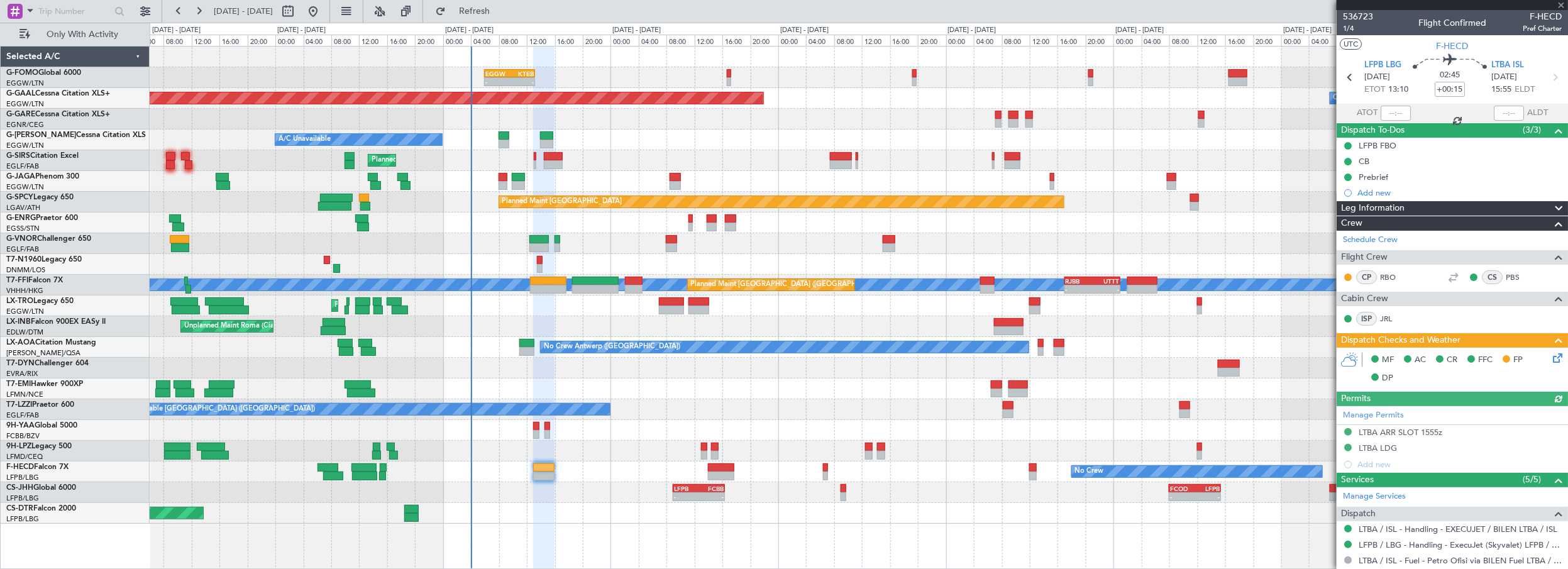
click at [584, 526] on div "- - EGGW 06:00 Z KTEB 13:15 Z Planned [GEOGRAPHIC_DATA] Owner A/C Unavailable P…" at bounding box center [859, 307] width 1419 height 524
click at [681, 396] on div at bounding box center [859, 389] width 1418 height 21
click at [673, 389] on div at bounding box center [859, 389] width 1418 height 21
click at [711, 158] on div "Planned Maint [GEOGRAPHIC_DATA] ([GEOGRAPHIC_DATA])" at bounding box center [859, 161] width 1418 height 21
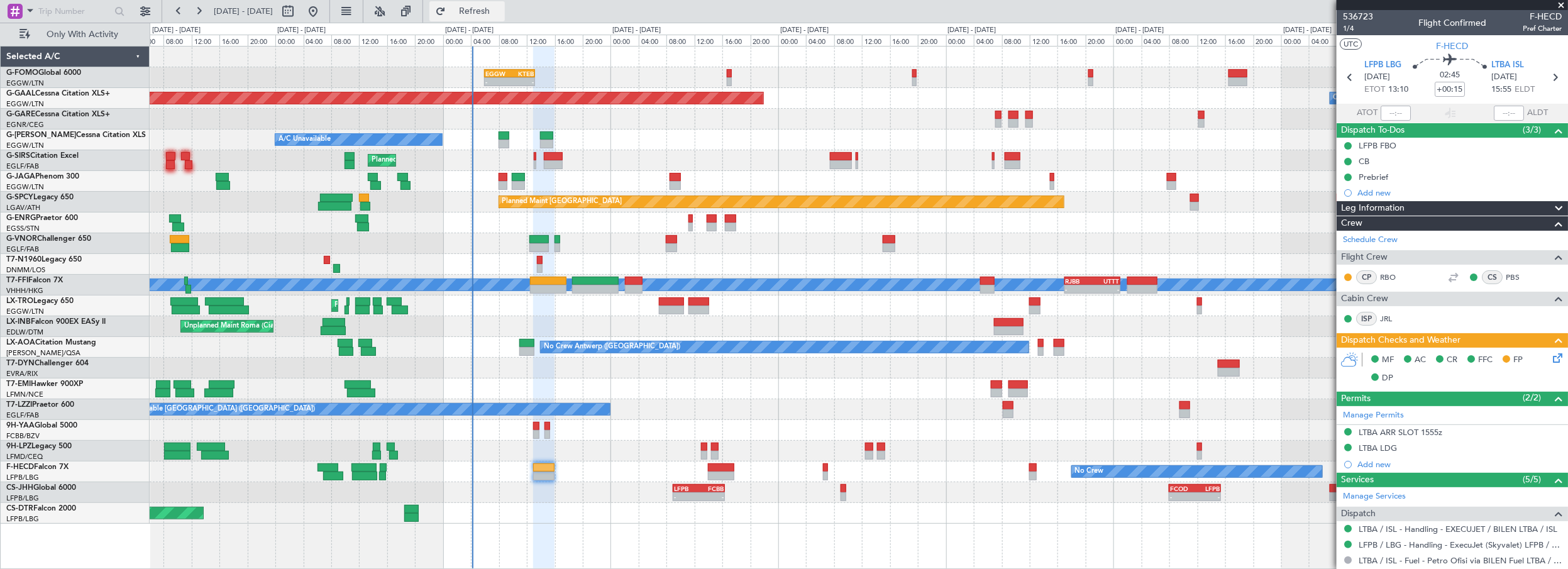
click at [486, 16] on button "Refresh" at bounding box center [467, 11] width 76 height 20
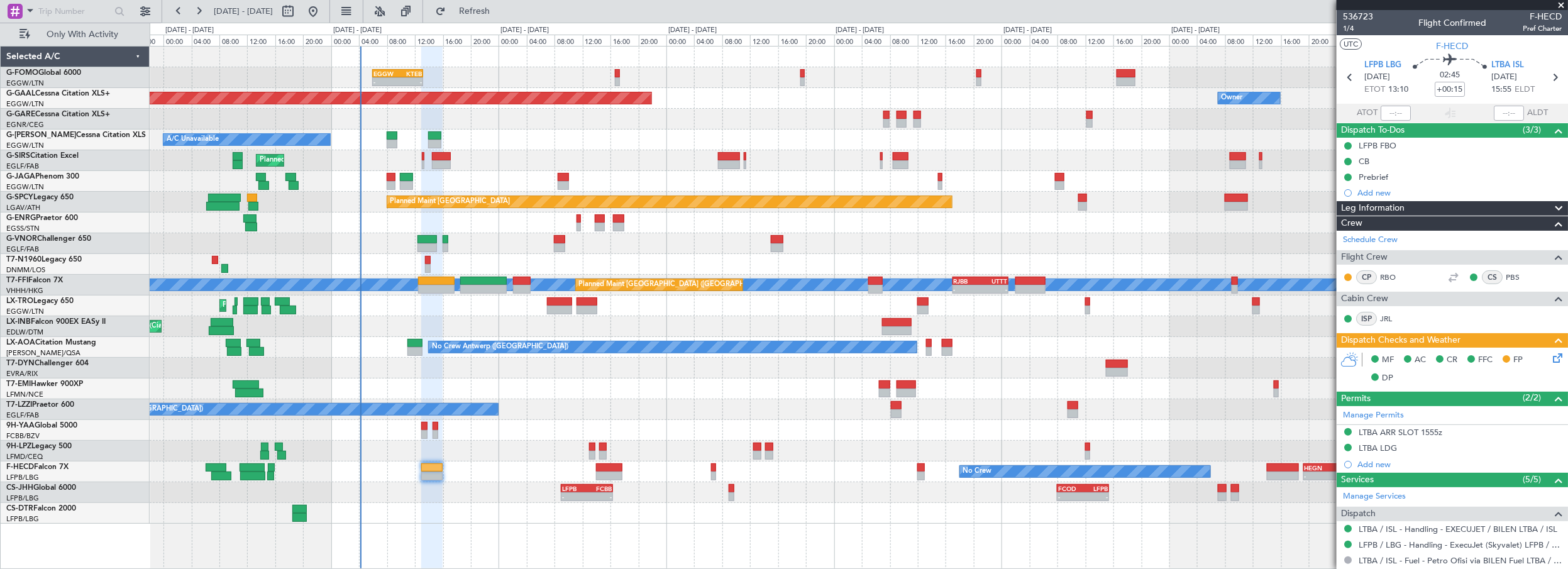
click at [536, 166] on div "- - EGGW 06:00 Z KTEB 13:15 Z Planned [GEOGRAPHIC_DATA] Owner A/C Unavailable P…" at bounding box center [859, 285] width 1418 height 477
click at [501, 9] on span "Refresh" at bounding box center [474, 11] width 53 height 9
